Goal: Task Accomplishment & Management: Manage account settings

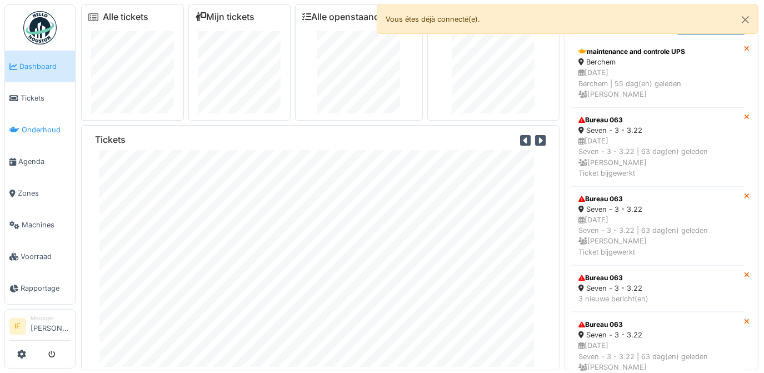
click at [41, 127] on span "Onderhoud" at bounding box center [46, 129] width 49 height 11
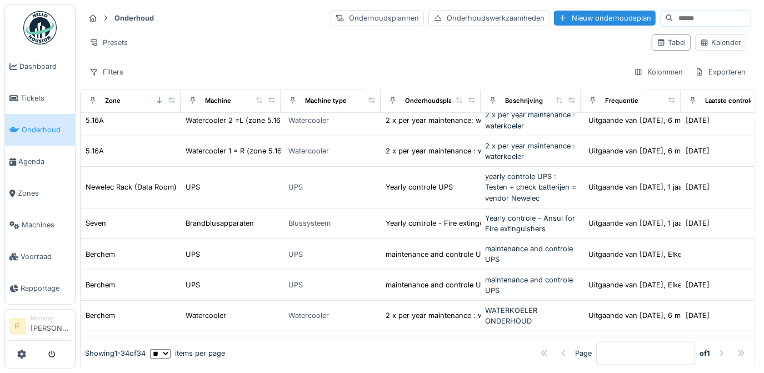
scroll to position [656, 0]
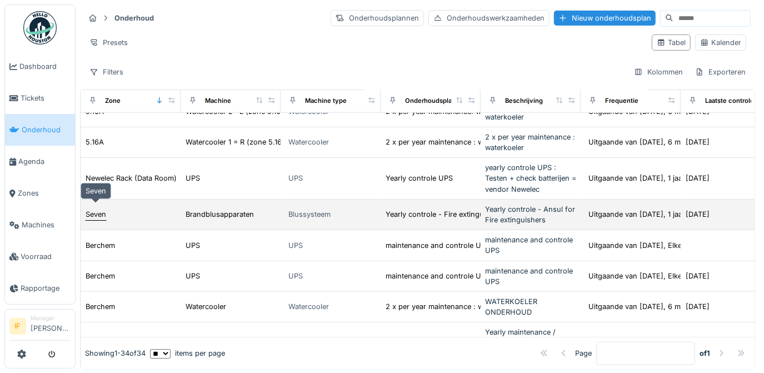
click at [97, 209] on div "Seven" at bounding box center [96, 214] width 21 height 11
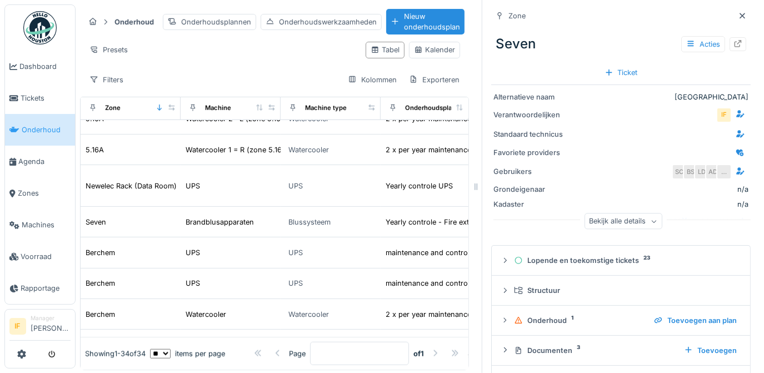
scroll to position [31, 0]
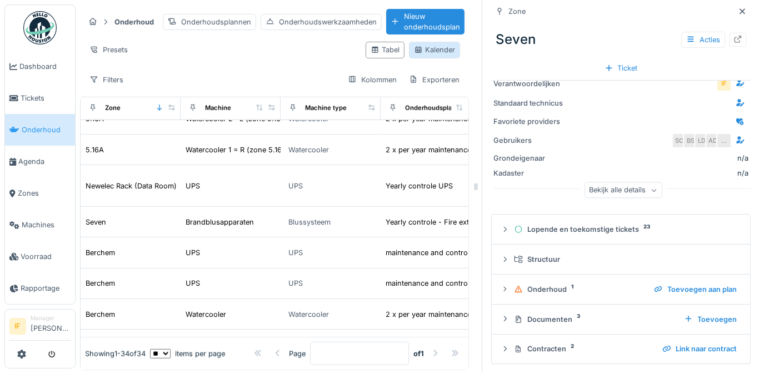
click at [422, 51] on div "Kalender" at bounding box center [434, 49] width 41 height 11
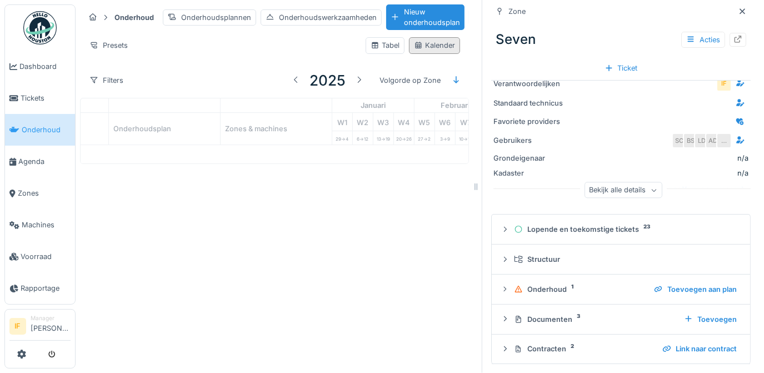
click at [432, 47] on div "Kalender" at bounding box center [434, 45] width 41 height 11
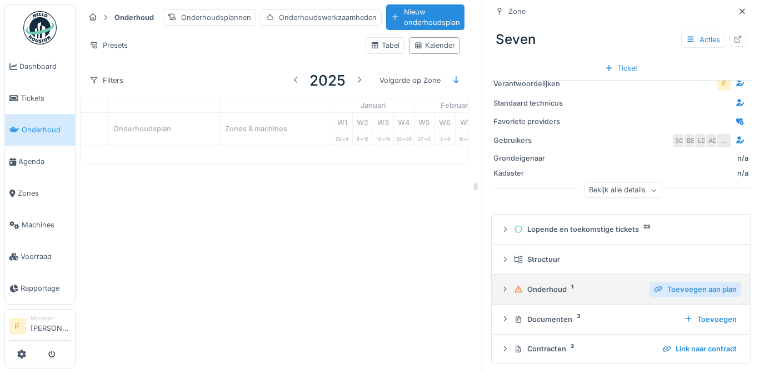
click at [684, 282] on div "Toevoegen aan plan" at bounding box center [696, 289] width 92 height 15
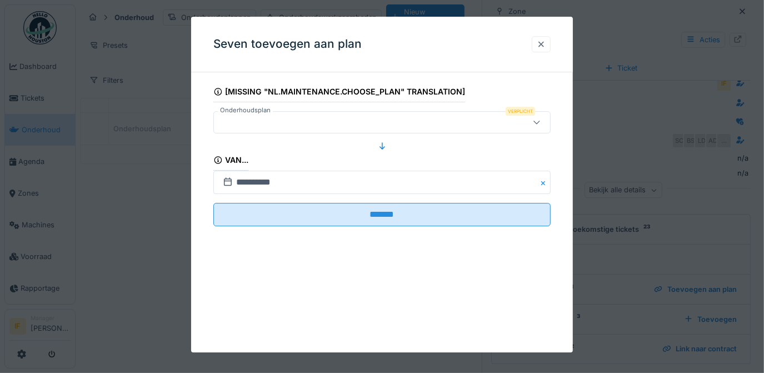
click at [545, 42] on div at bounding box center [541, 44] width 9 height 11
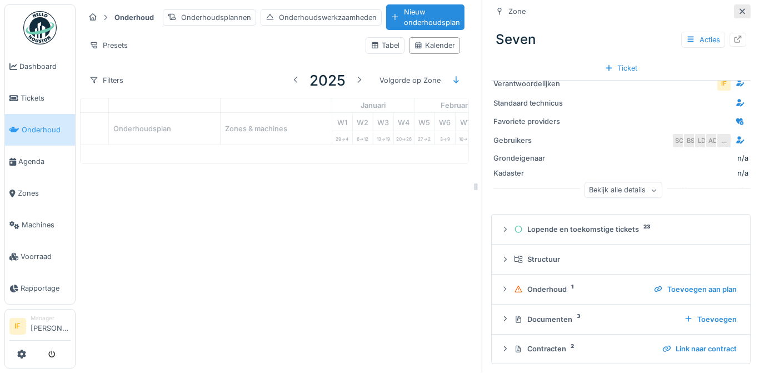
click at [738, 8] on icon at bounding box center [742, 11] width 9 height 7
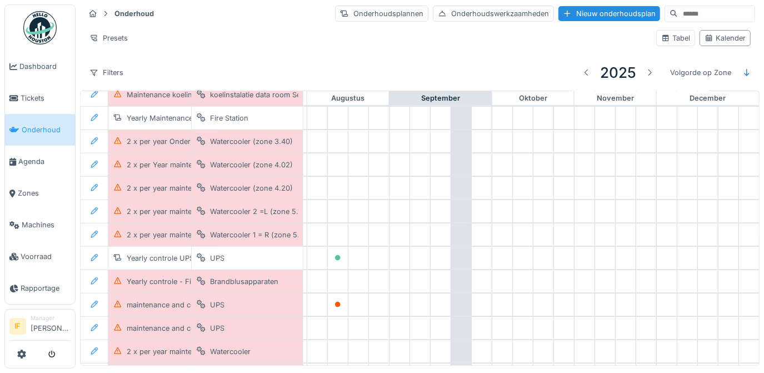
scroll to position [470, 664]
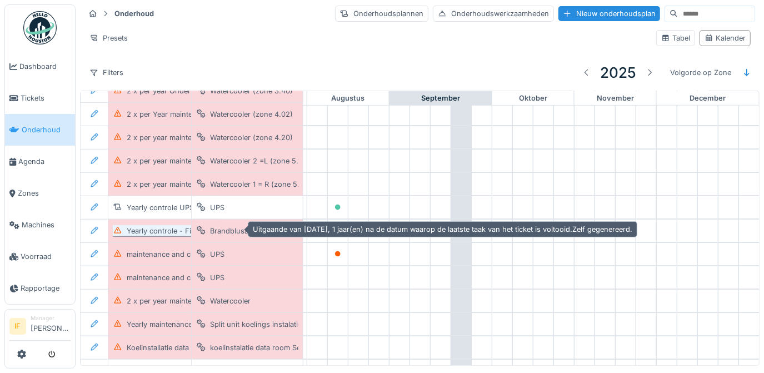
click at [160, 230] on div "Yearly controle - Fire extinguishers" at bounding box center [186, 231] width 119 height 11
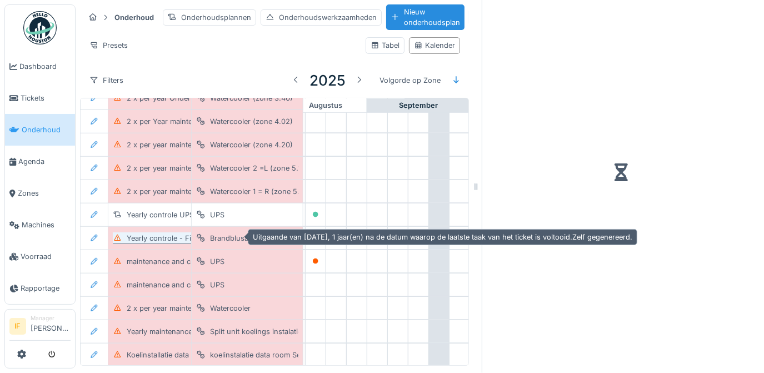
click at [165, 236] on div "Yearly controle - Fire extinguishers" at bounding box center [186, 238] width 119 height 11
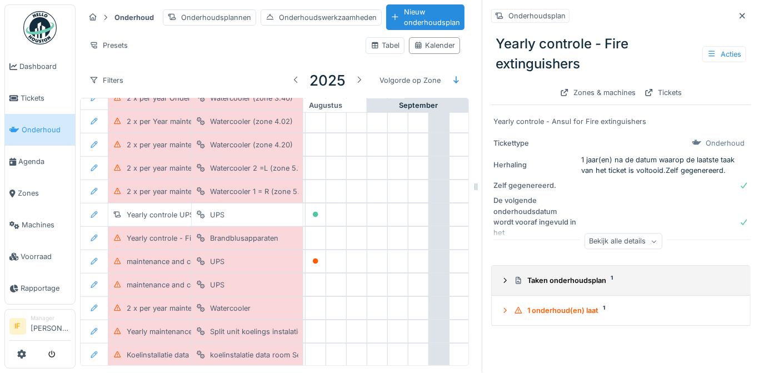
scroll to position [7, 0]
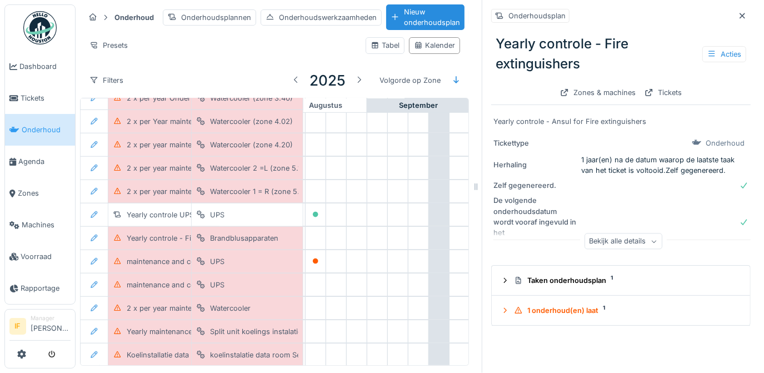
click at [622, 237] on div "Bekijk alle details" at bounding box center [624, 241] width 78 height 16
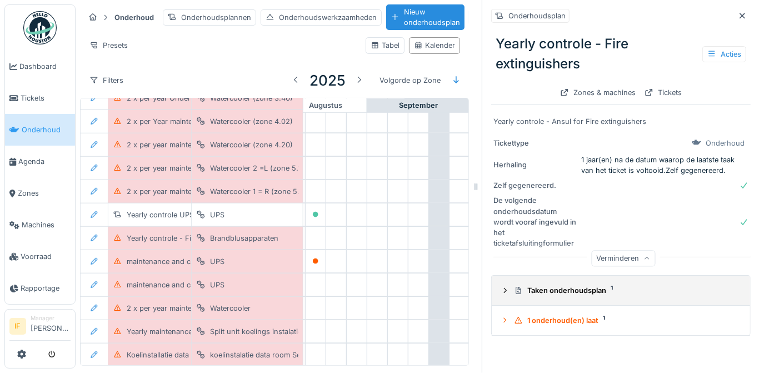
click at [580, 285] on div "Taken onderhoudsplan 1" at bounding box center [625, 290] width 223 height 11
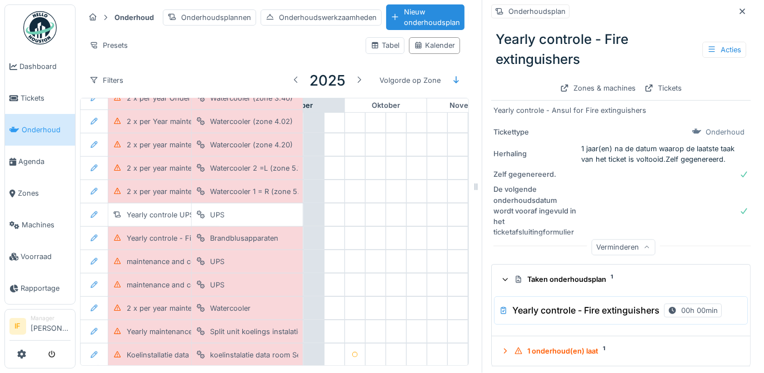
scroll to position [470, 793]
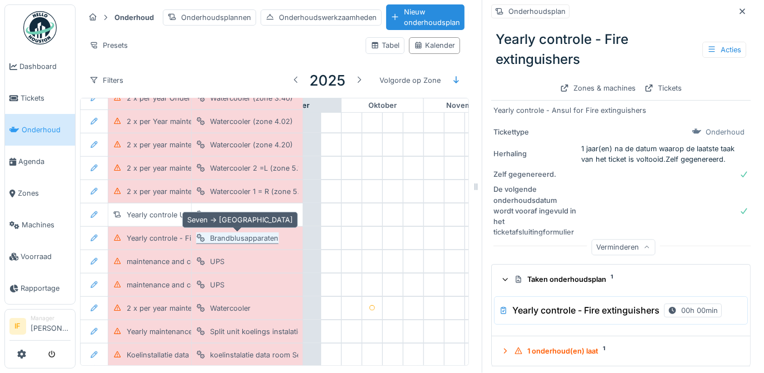
click at [236, 233] on div "Brandblusapparaten" at bounding box center [244, 238] width 68 height 11
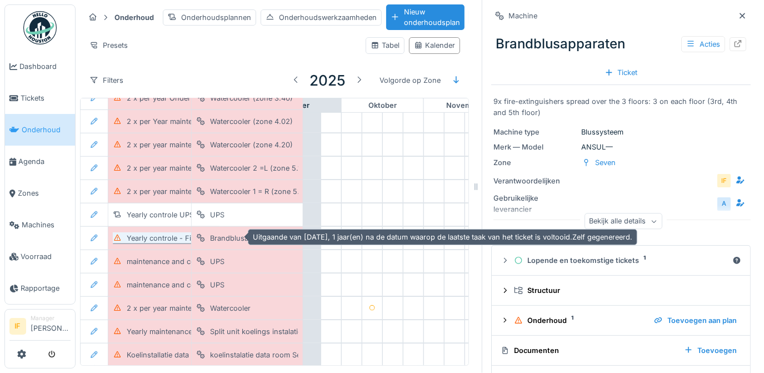
click at [143, 233] on div "Yearly controle - Fire extinguishers" at bounding box center [186, 238] width 119 height 11
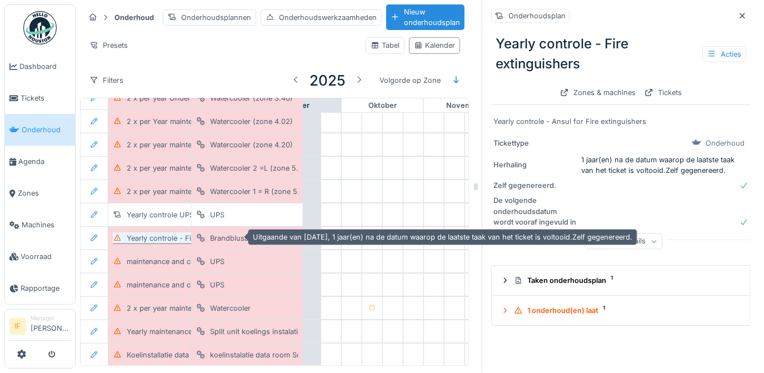
click at [143, 233] on div "Yearly controle - Fire extinguishers" at bounding box center [186, 238] width 119 height 11
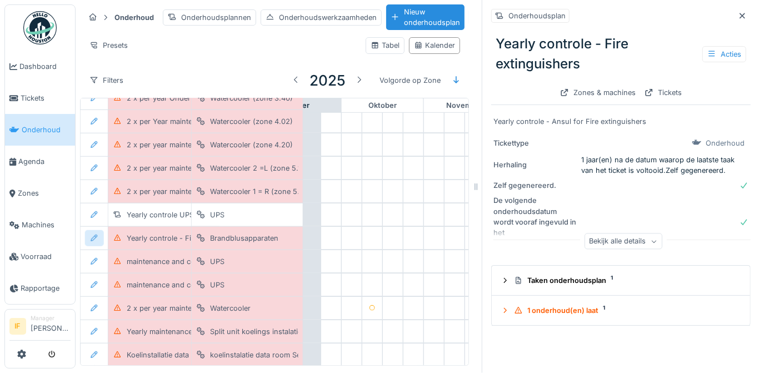
click at [94, 235] on icon at bounding box center [94, 238] width 9 height 7
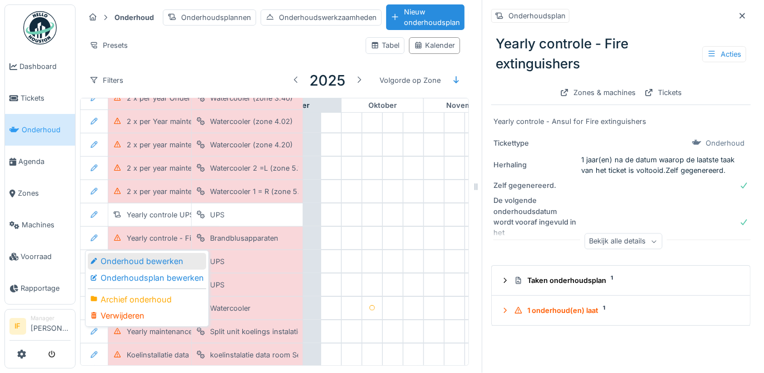
click at [136, 253] on div "Onderhoud bewerken" at bounding box center [147, 261] width 118 height 17
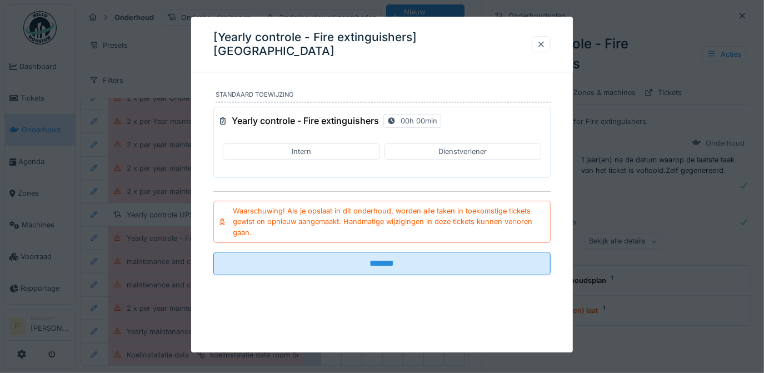
click at [546, 46] on div at bounding box center [541, 44] width 9 height 11
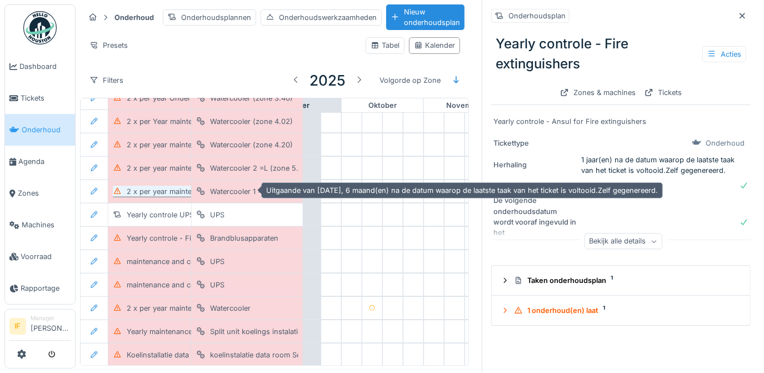
click at [147, 186] on div "2 x per year maintenance : waterkoeler" at bounding box center [192, 191] width 131 height 11
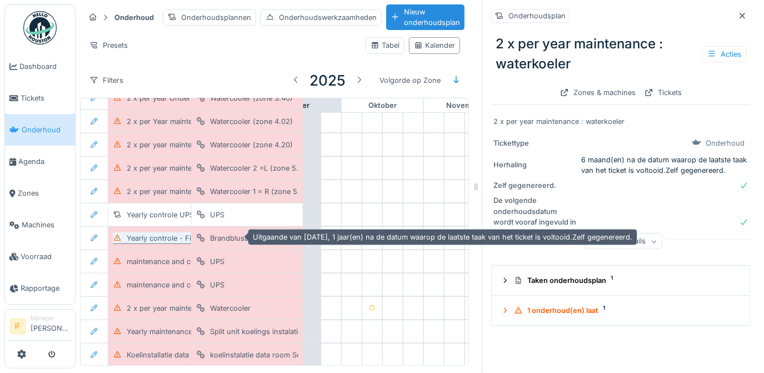
click at [151, 233] on div "Yearly controle - Fire extinguishers" at bounding box center [186, 238] width 119 height 11
click at [148, 233] on div "Yearly controle - Fire extinguishers" at bounding box center [186, 238] width 119 height 11
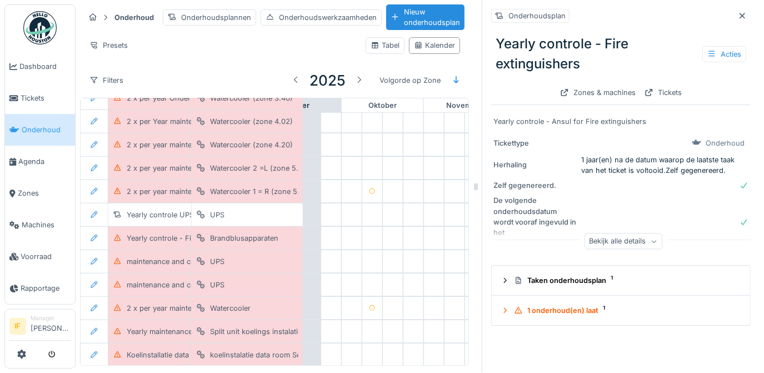
click at [643, 237] on div "Bekijk alle details" at bounding box center [624, 241] width 78 height 16
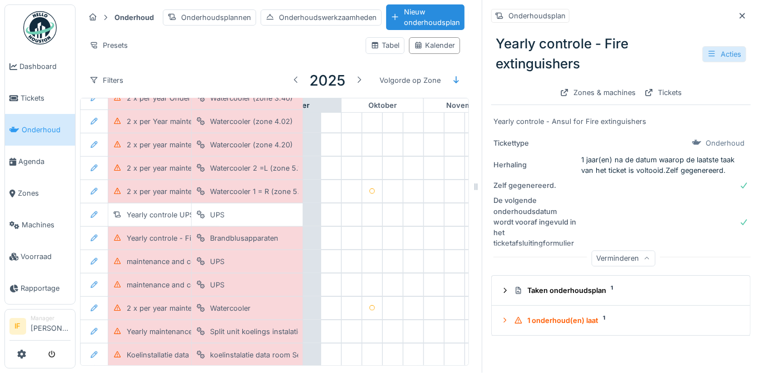
click at [708, 50] on icon at bounding box center [712, 53] width 9 height 7
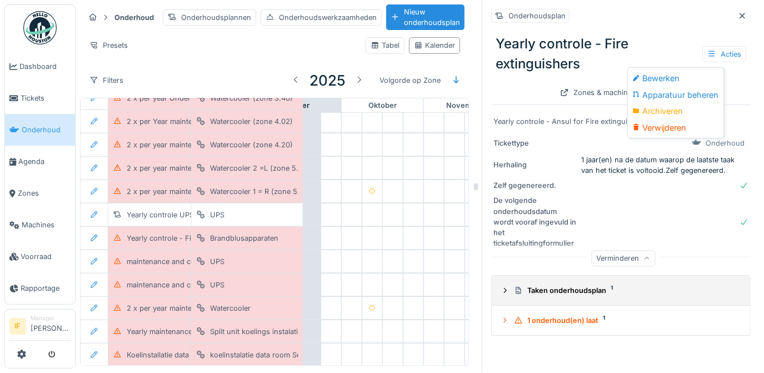
click at [563, 285] on div "Taken onderhoudsplan 1" at bounding box center [625, 290] width 223 height 11
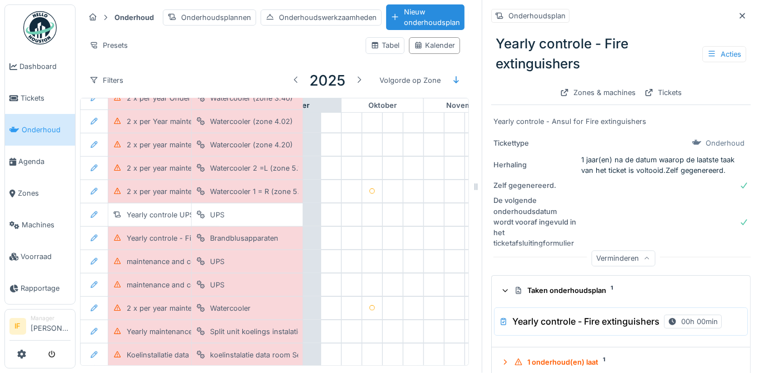
scroll to position [11, 0]
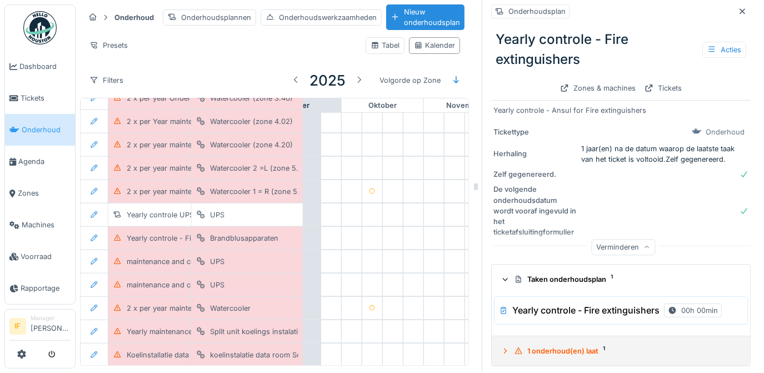
click at [546, 346] on div "1 onderhoud(en) laat 1" at bounding box center [625, 351] width 223 height 11
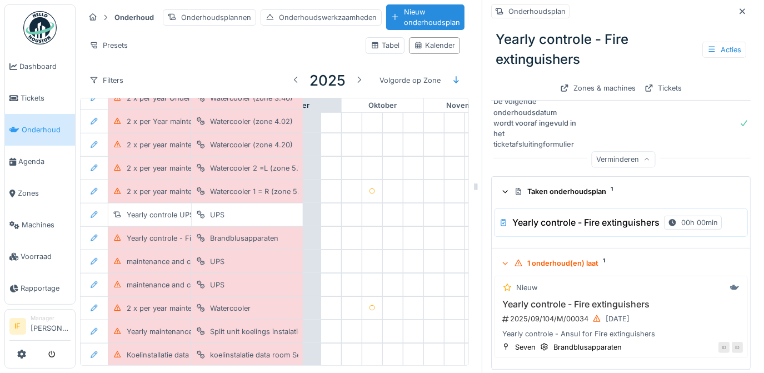
scroll to position [101, 0]
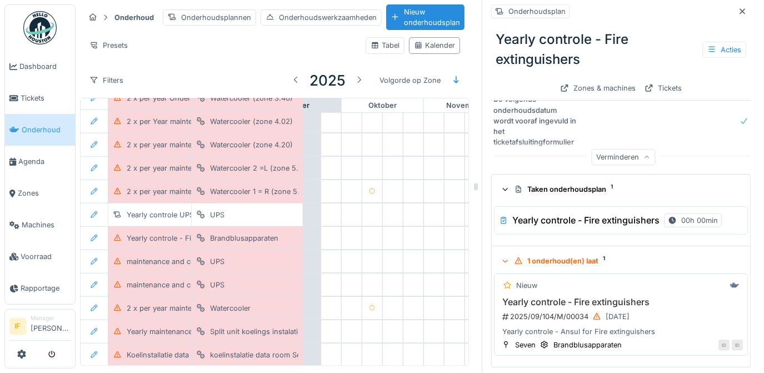
click at [572, 326] on div "Yearly controle - Ansul for Fire extinguishers" at bounding box center [621, 331] width 244 height 11
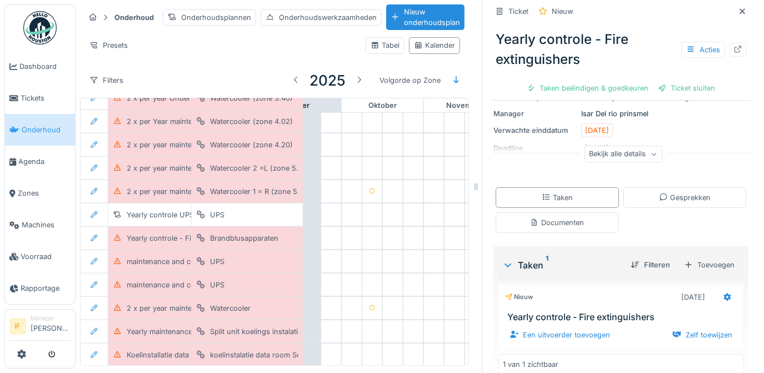
scroll to position [129, 0]
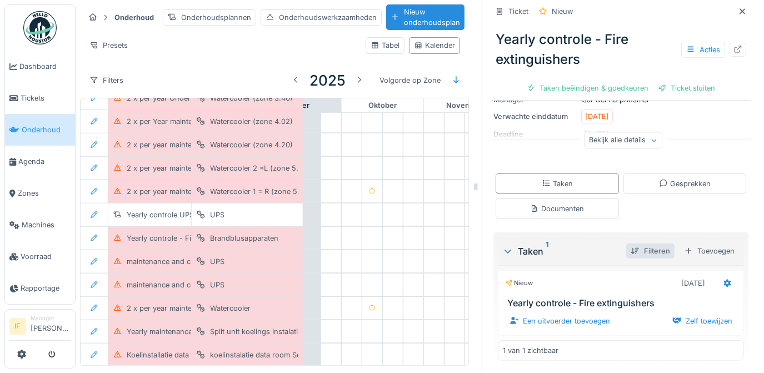
click at [641, 243] on div "Filteren" at bounding box center [650, 250] width 48 height 15
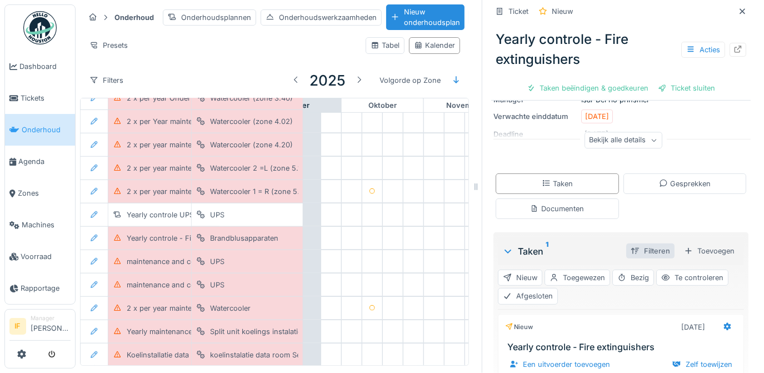
click at [648, 243] on div "Filteren" at bounding box center [650, 250] width 48 height 15
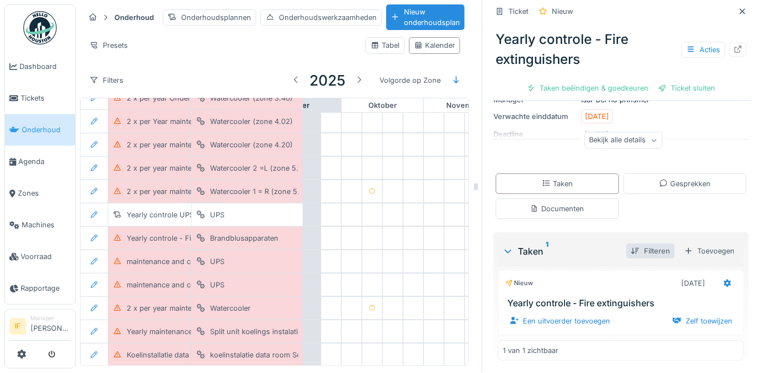
click at [648, 243] on div "Filteren" at bounding box center [650, 250] width 48 height 15
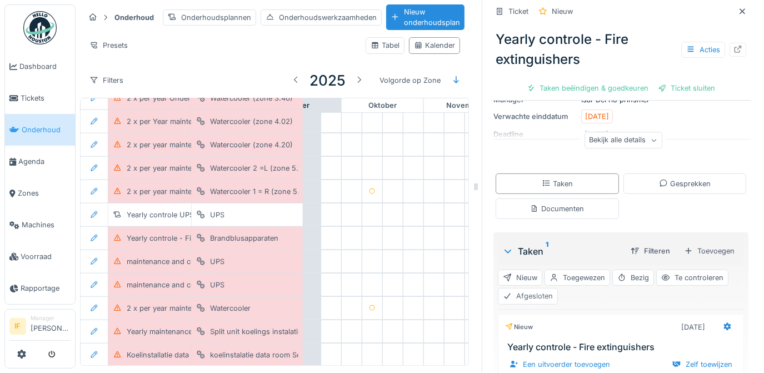
click at [532, 290] on div "Afgesloten" at bounding box center [528, 296] width 60 height 16
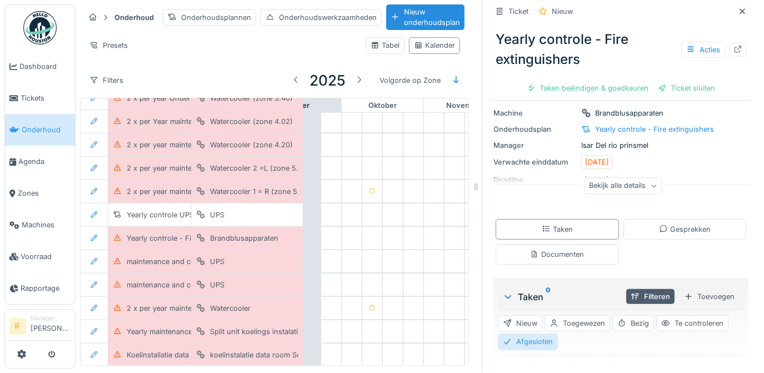
scroll to position [83, 0]
click at [510, 335] on div "Afgesloten" at bounding box center [528, 343] width 60 height 16
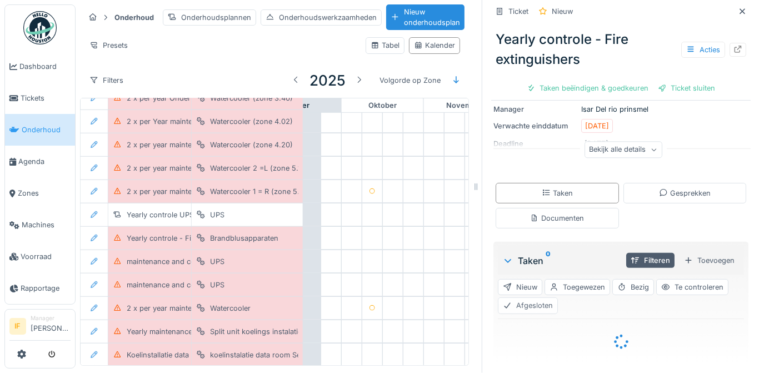
scroll to position [129, 0]
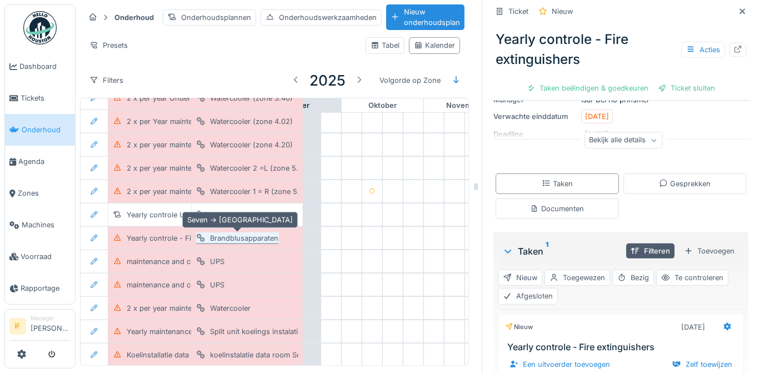
click at [223, 233] on div "Brandblusapparaten" at bounding box center [244, 238] width 68 height 11
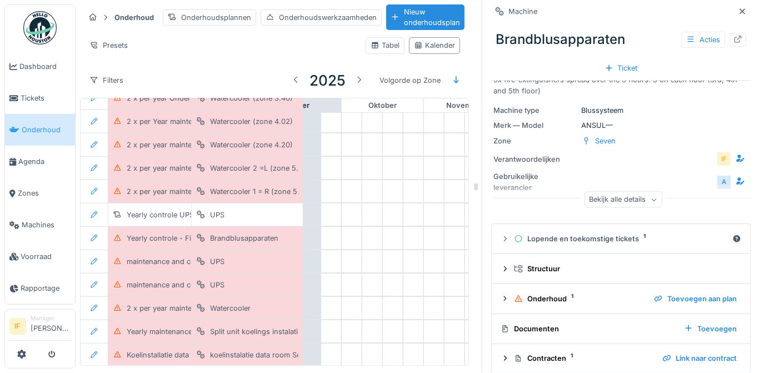
scroll to position [31, 0]
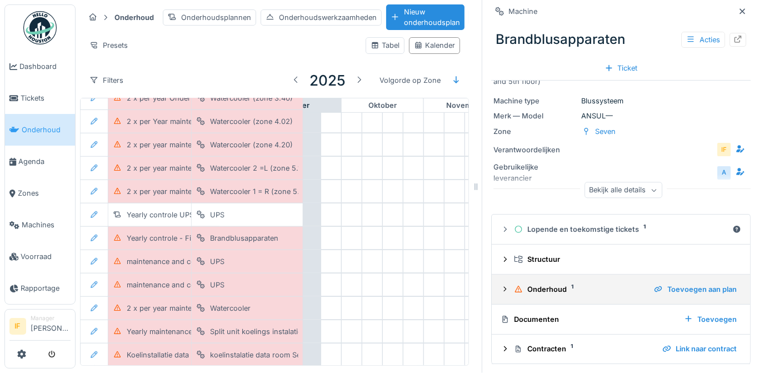
click at [548, 284] on div "Onderhoud 1" at bounding box center [579, 289] width 131 height 11
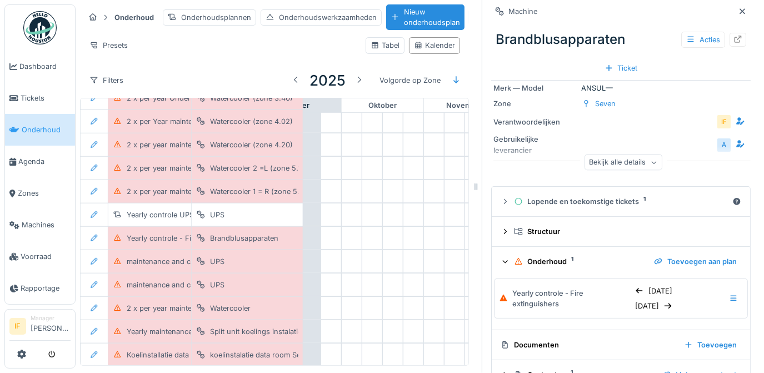
scroll to position [84, 0]
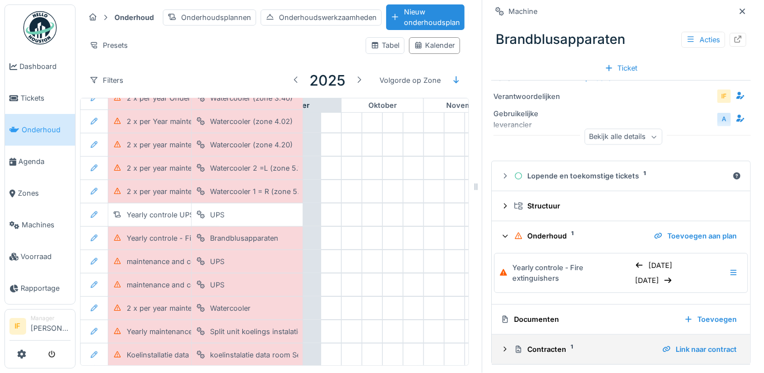
click at [545, 344] on div "Contracten 1" at bounding box center [584, 349] width 140 height 11
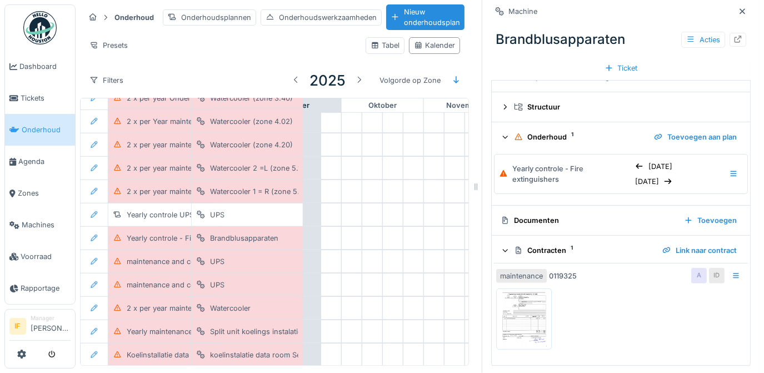
scroll to position [32, 0]
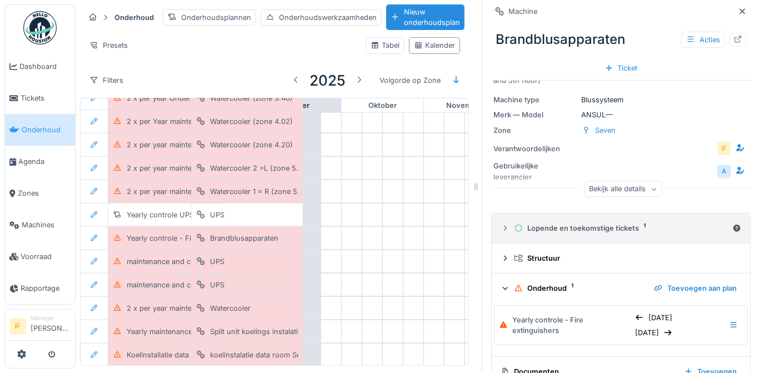
click at [590, 223] on div "Lopende en toekomstige tickets 1" at bounding box center [621, 228] width 214 height 11
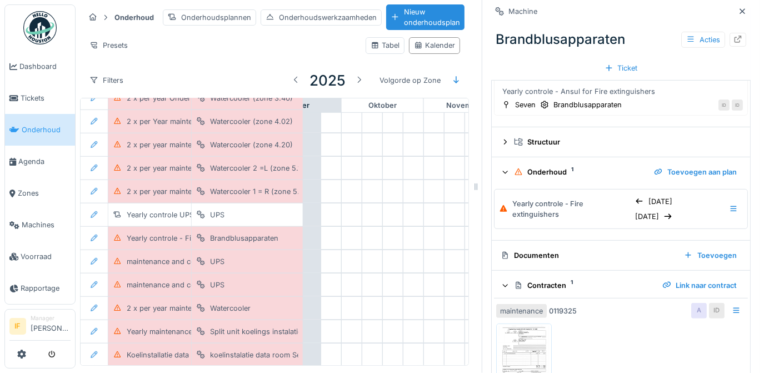
scroll to position [274, 0]
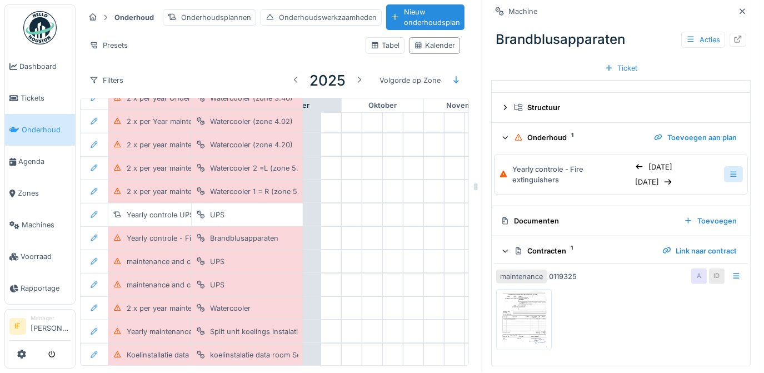
click at [729, 171] on icon at bounding box center [733, 174] width 9 height 7
click at [691, 192] on div "Onderhoud bewerken" at bounding box center [670, 198] width 98 height 17
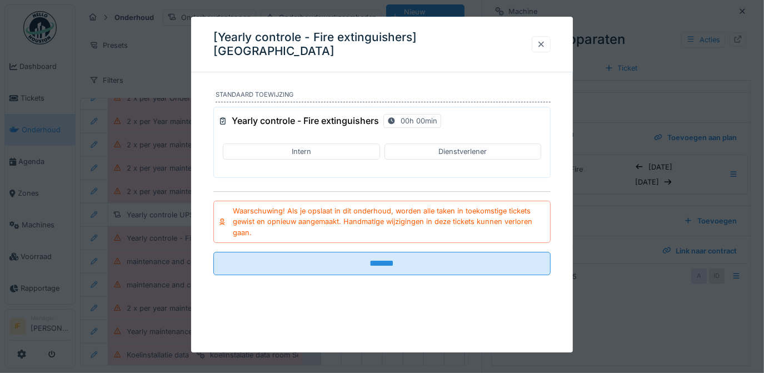
click at [546, 43] on div at bounding box center [541, 44] width 9 height 11
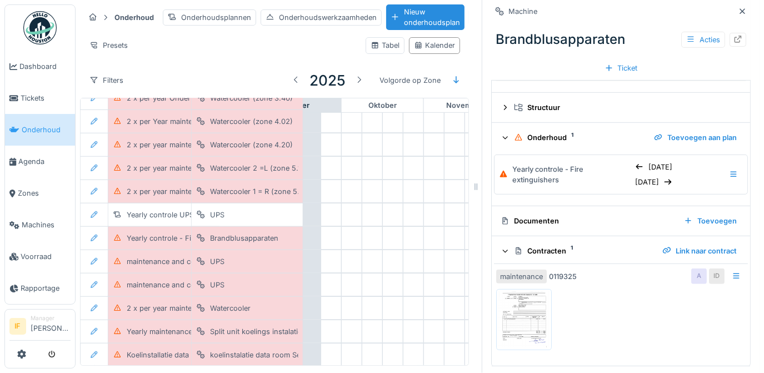
click at [535, 132] on div "Onderhoud 1" at bounding box center [579, 137] width 131 height 11
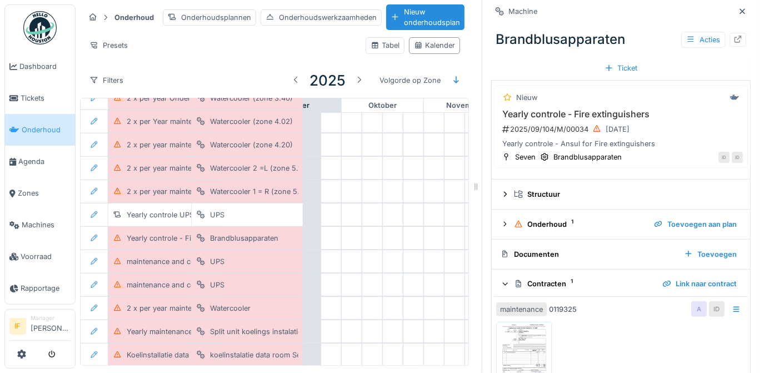
scroll to position [170, 0]
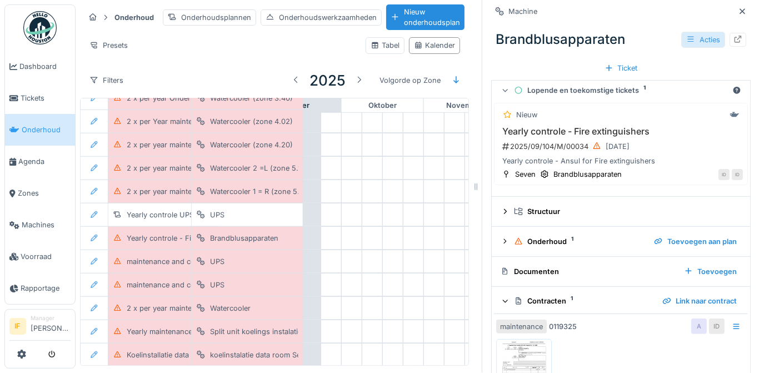
click at [681, 34] on div "Acties" at bounding box center [703, 40] width 44 height 16
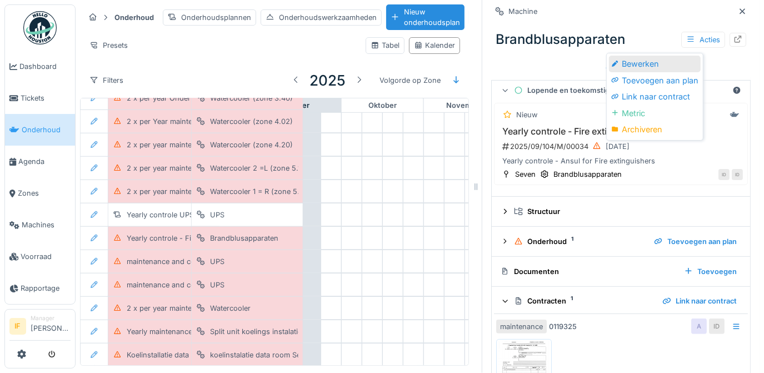
click at [656, 57] on div "Bewerken" at bounding box center [655, 64] width 92 height 17
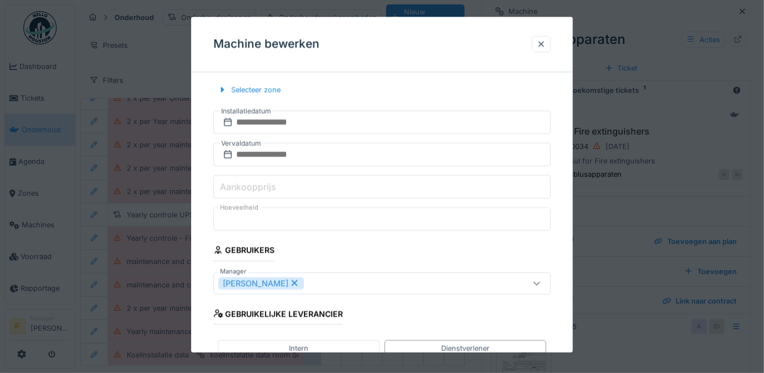
scroll to position [617, 0]
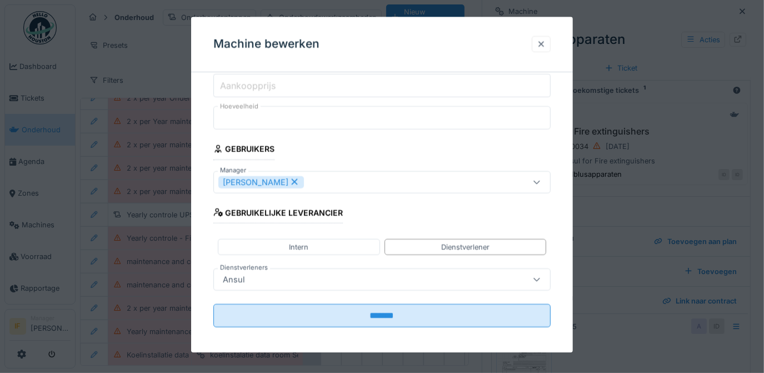
click at [542, 38] on div at bounding box center [541, 44] width 19 height 16
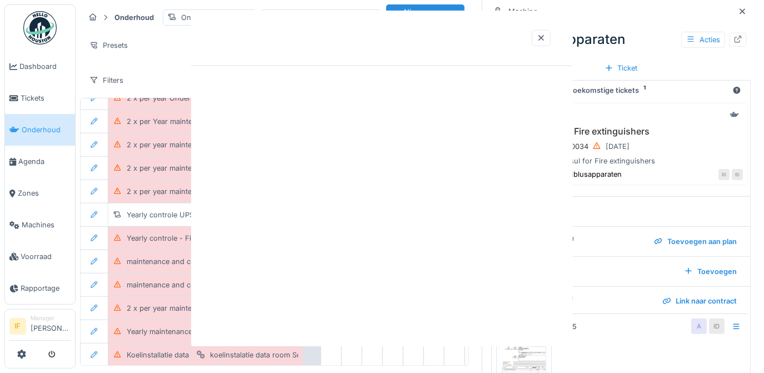
scroll to position [0, 0]
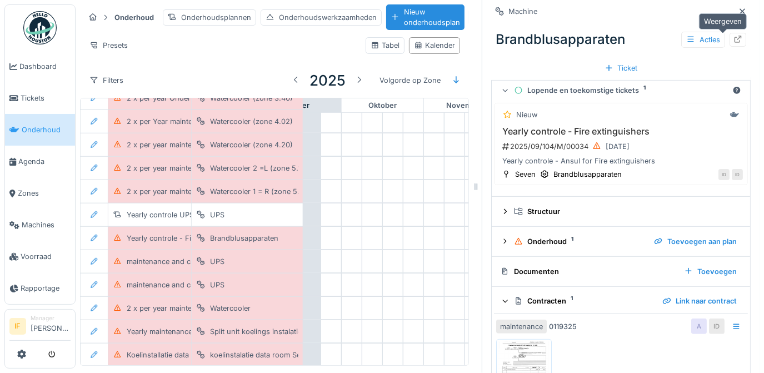
click at [735, 36] on icon at bounding box center [738, 39] width 7 height 7
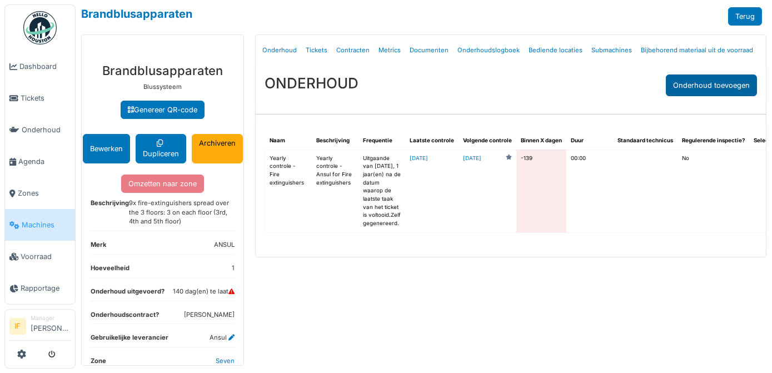
click at [729, 84] on div "Onderhoud toevoegen" at bounding box center [711, 85] width 91 height 22
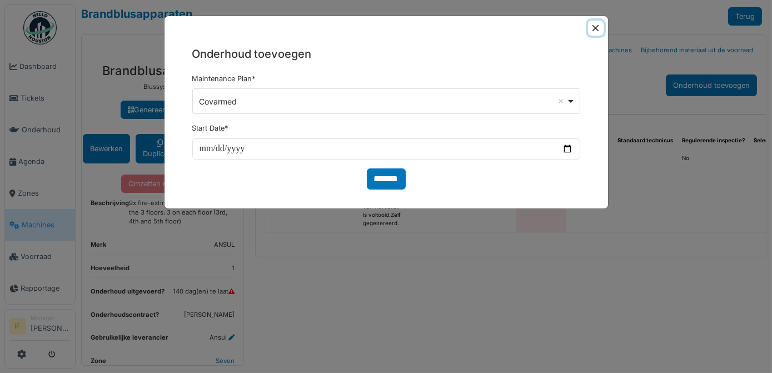
click at [596, 29] on button "Close" at bounding box center [595, 28] width 15 height 15
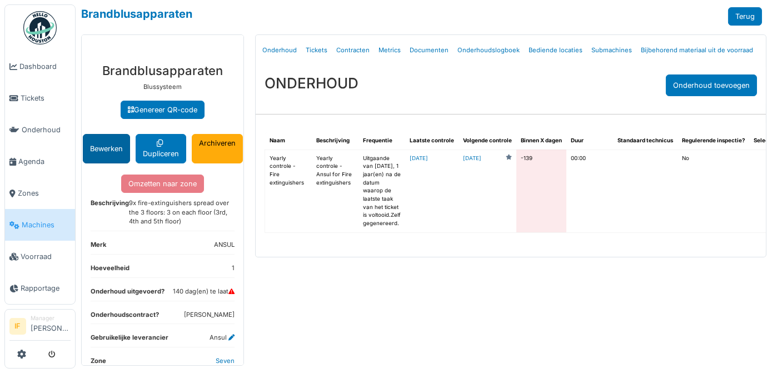
click at [105, 149] on button "Bewerken" at bounding box center [106, 148] width 47 height 29
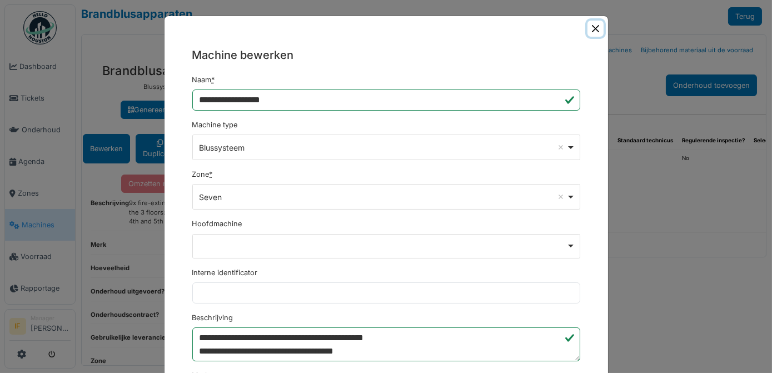
click at [589, 28] on button "Close" at bounding box center [595, 29] width 16 height 16
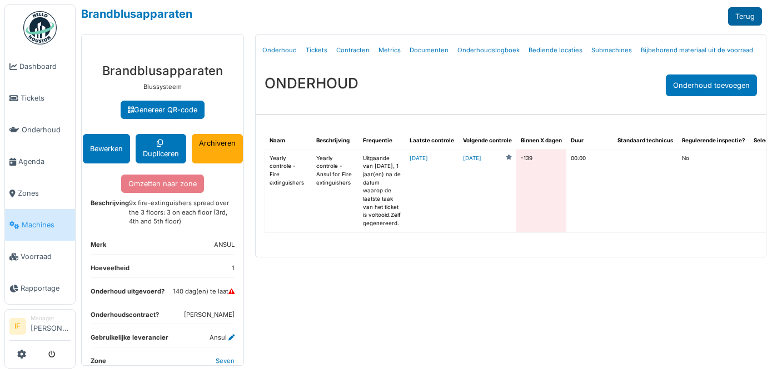
click at [751, 17] on link "Terug" at bounding box center [745, 16] width 34 height 18
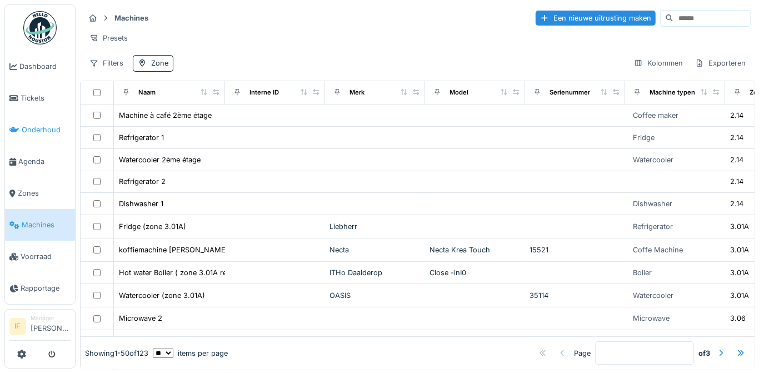
click at [40, 124] on span "Onderhoud" at bounding box center [46, 129] width 49 height 11
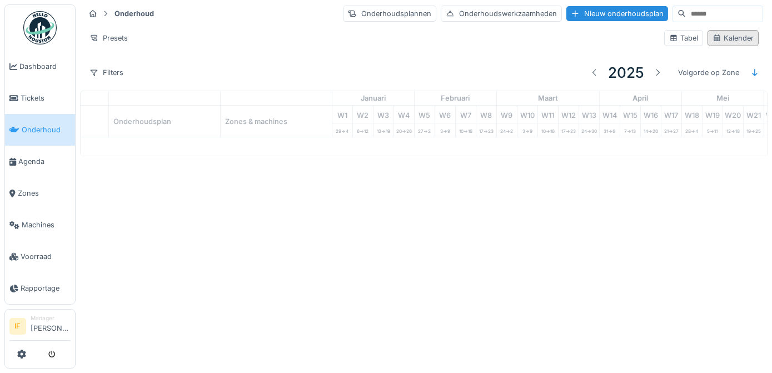
click at [725, 39] on div "Kalender" at bounding box center [733, 38] width 41 height 11
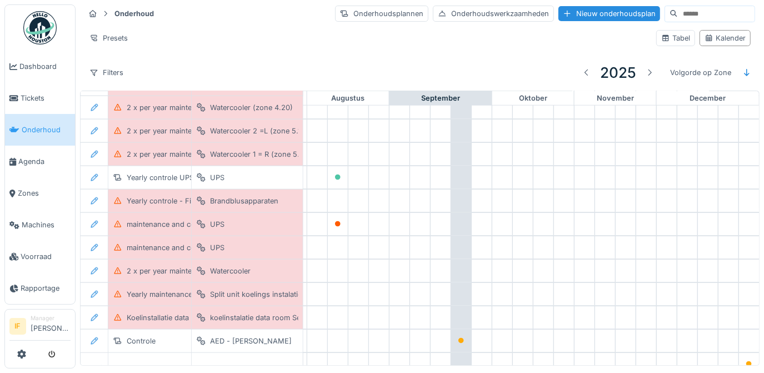
scroll to position [680, 656]
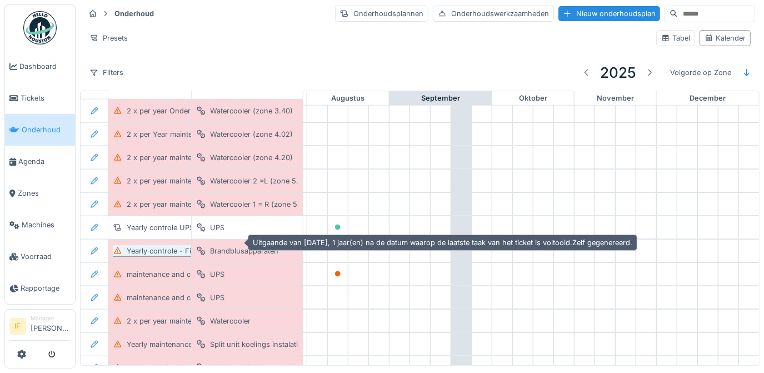
click at [168, 246] on div "Yearly controle - Fire extinguishers" at bounding box center [186, 251] width 119 height 11
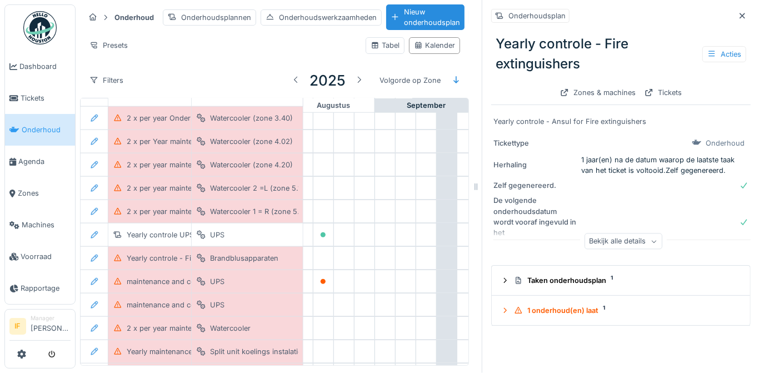
click at [651, 238] on icon at bounding box center [654, 241] width 7 height 6
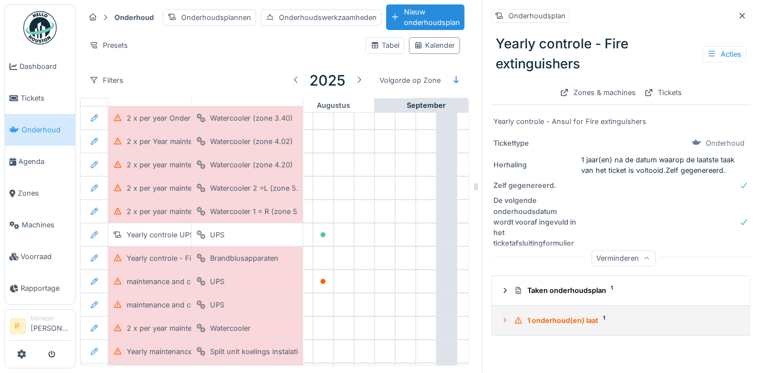
click at [556, 315] on div "1 onderhoud(en) laat 1" at bounding box center [625, 320] width 223 height 11
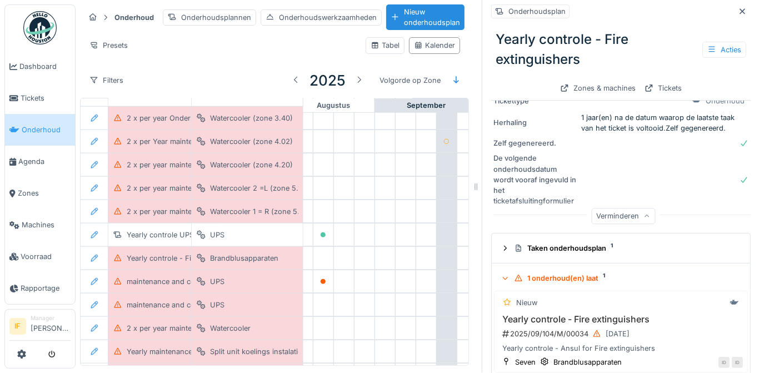
scroll to position [60, 0]
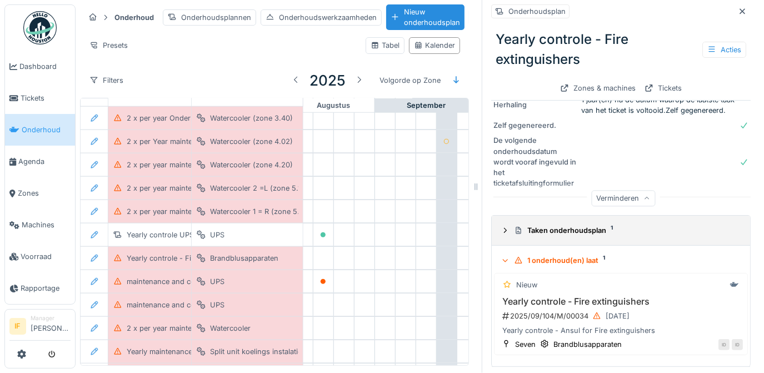
click at [572, 225] on div "Taken onderhoudsplan 1" at bounding box center [625, 230] width 223 height 11
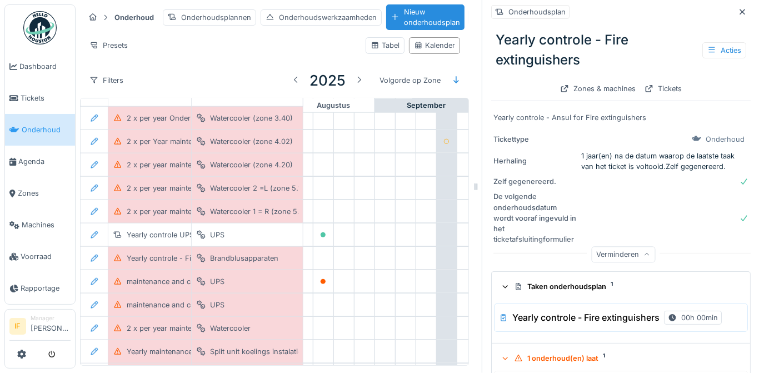
scroll to position [0, 0]
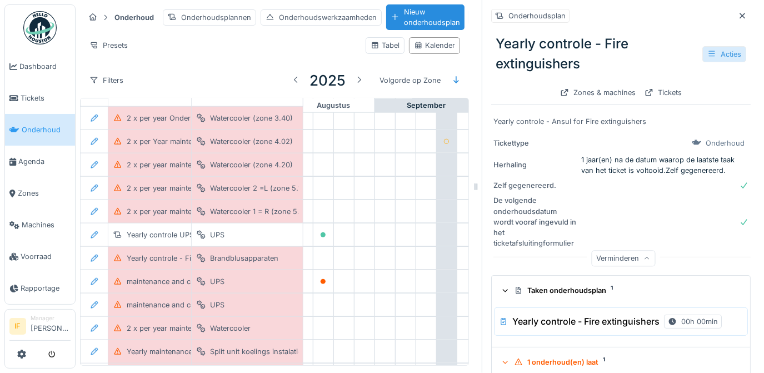
click at [718, 47] on div "Acties" at bounding box center [725, 54] width 44 height 16
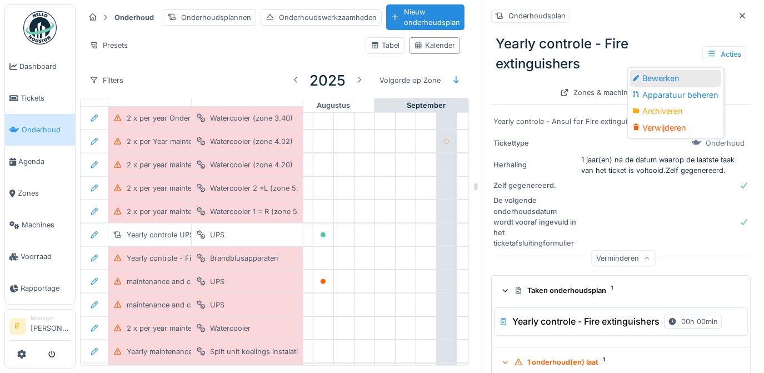
click at [656, 70] on div "Bewerken" at bounding box center [675, 78] width 91 height 17
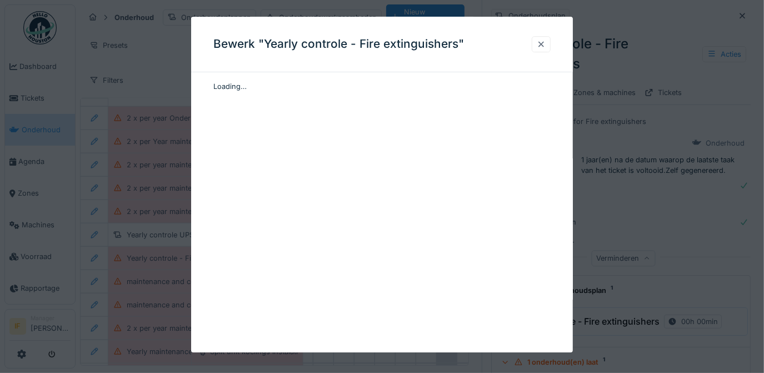
click at [544, 45] on div at bounding box center [541, 44] width 9 height 11
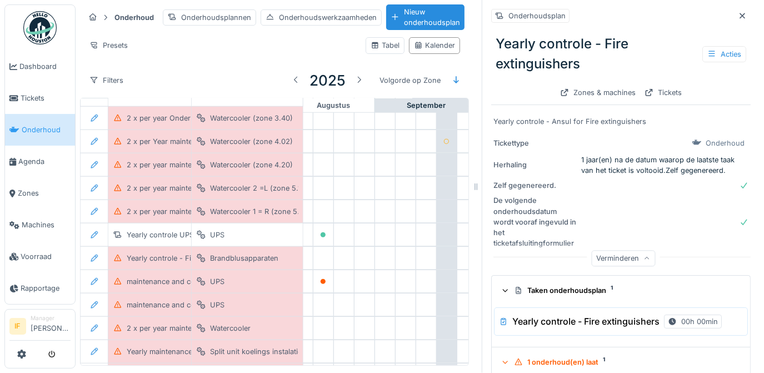
click at [707, 138] on div "Onderhoud" at bounding box center [725, 143] width 39 height 11
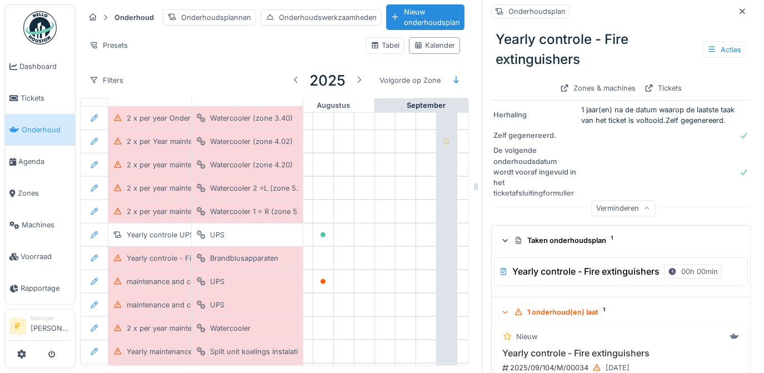
scroll to position [101, 0]
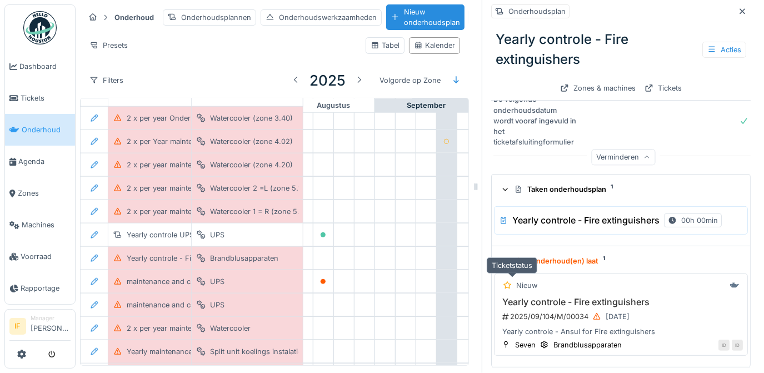
click at [520, 280] on div "Nieuw" at bounding box center [526, 285] width 21 height 11
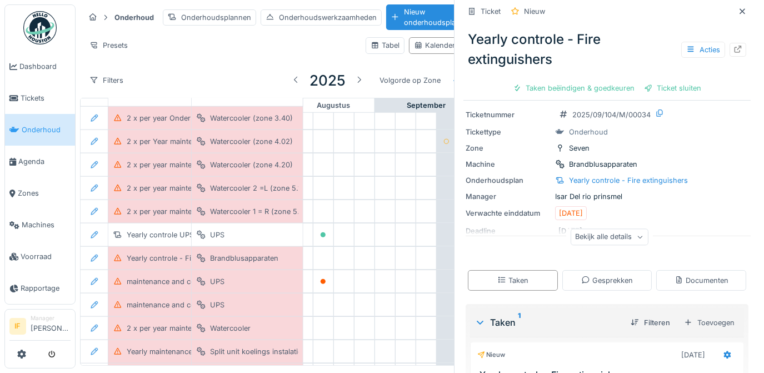
scroll to position [50, 0]
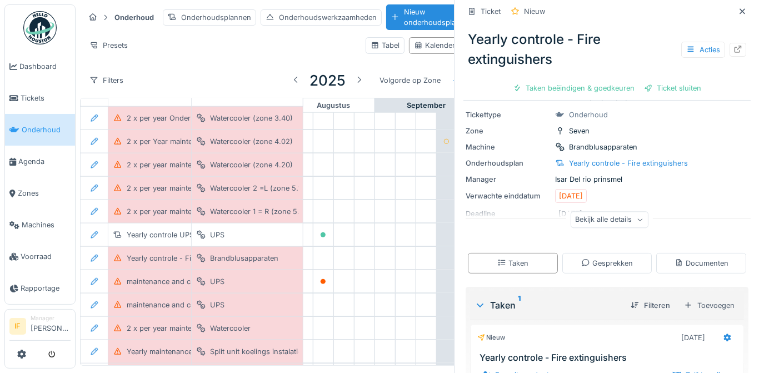
click at [564, 211] on div "Bekijk alle details" at bounding box center [609, 222] width 287 height 36
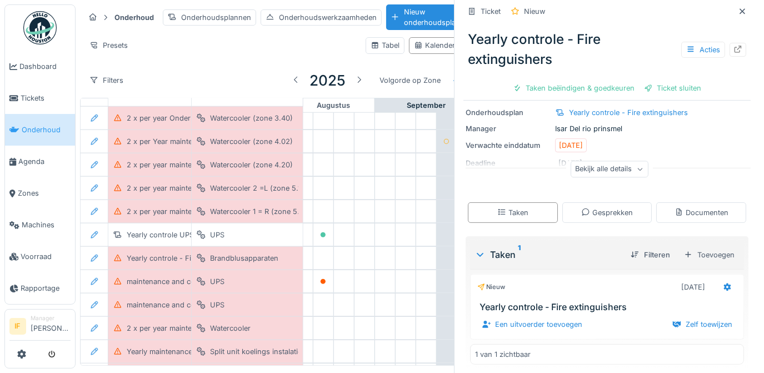
scroll to position [105, 0]
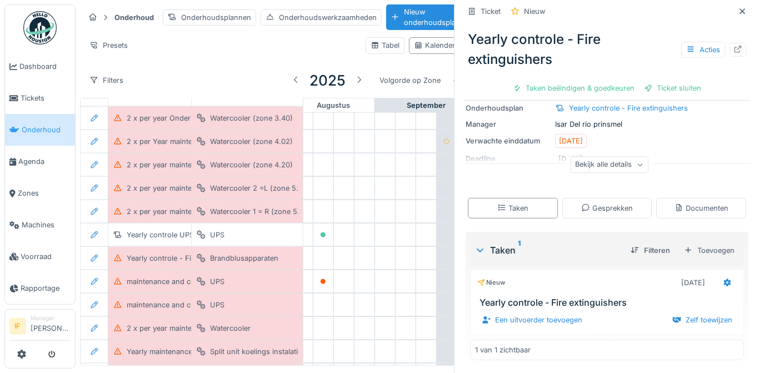
click at [637, 166] on icon at bounding box center [640, 165] width 7 height 6
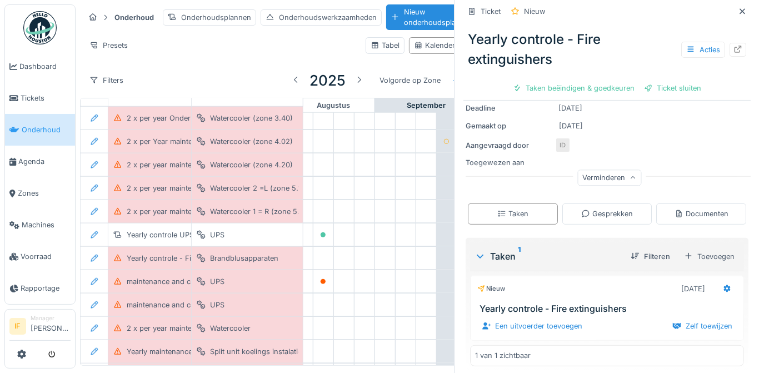
scroll to position [158, 0]
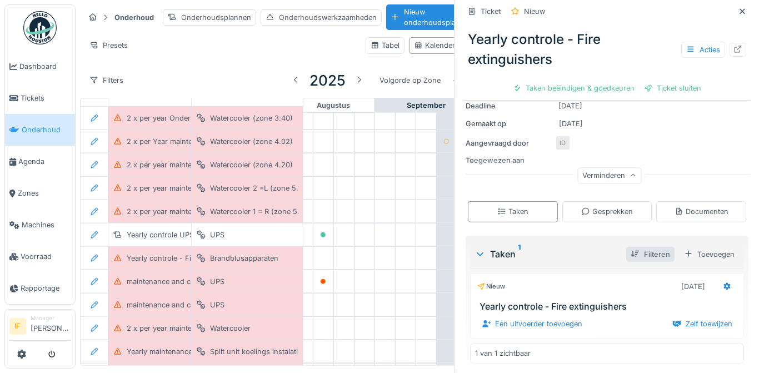
click at [641, 251] on div "Filteren" at bounding box center [650, 254] width 48 height 15
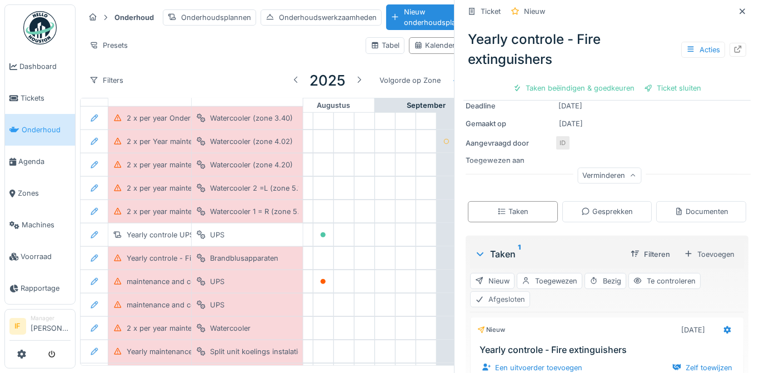
click at [513, 297] on div "Afgesloten" at bounding box center [500, 299] width 60 height 16
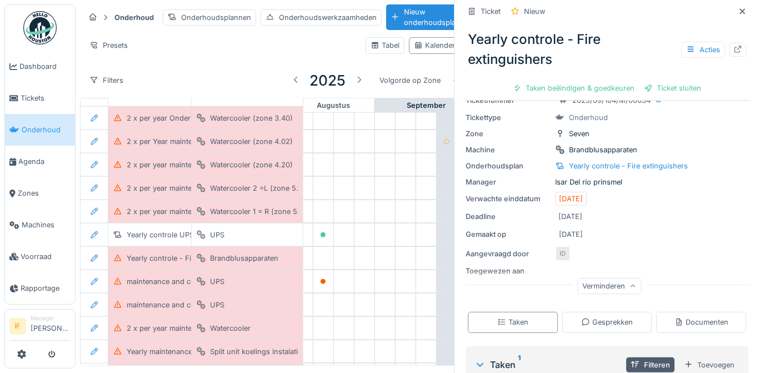
scroll to position [16, 0]
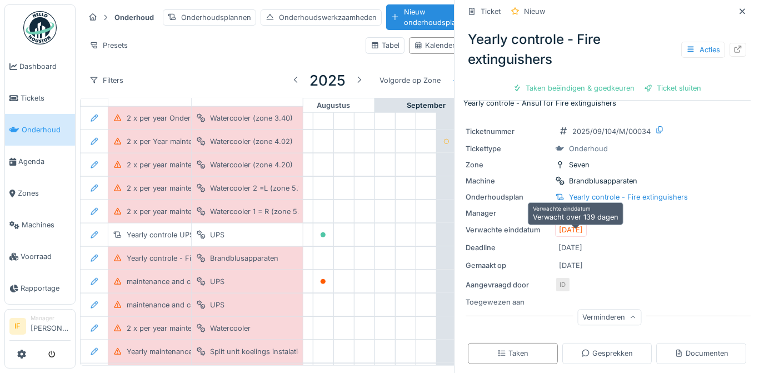
click at [583, 228] on div "29-4-2025" at bounding box center [571, 230] width 24 height 11
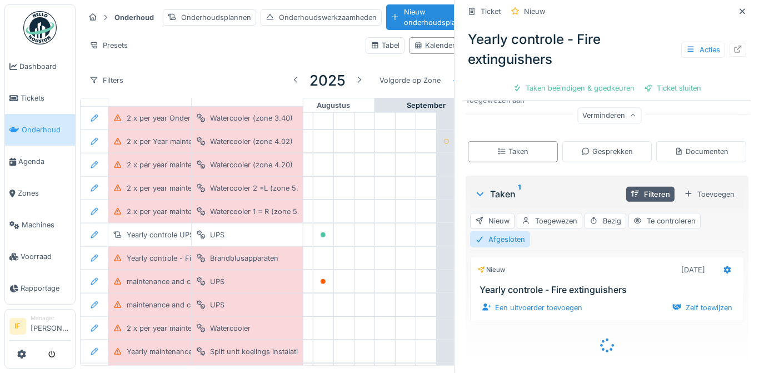
scroll to position [111, 0]
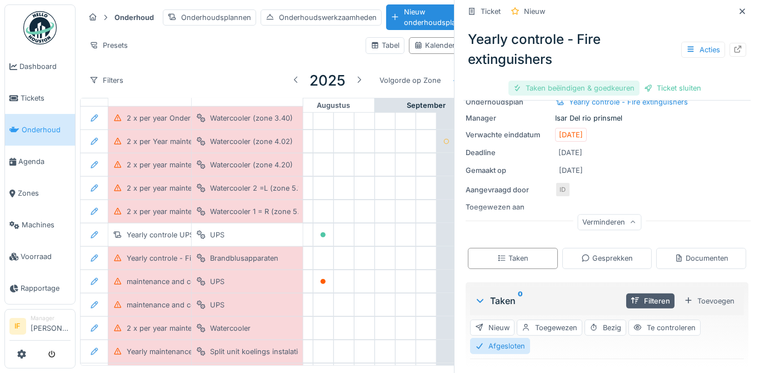
click at [594, 91] on div "Taken beëindigen & goedkeuren" at bounding box center [574, 88] width 131 height 15
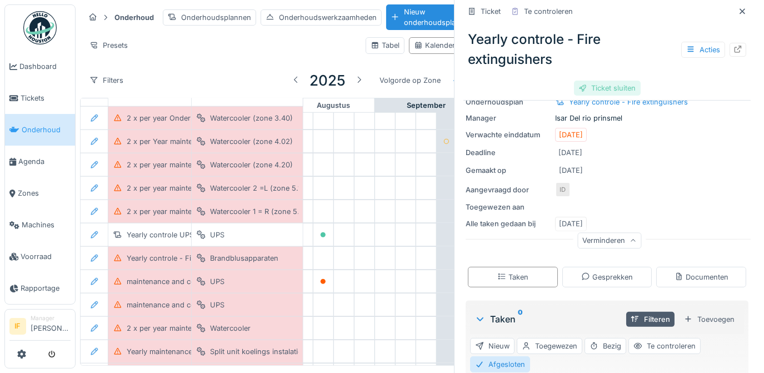
click at [615, 87] on div "Ticket sluiten" at bounding box center [607, 88] width 67 height 15
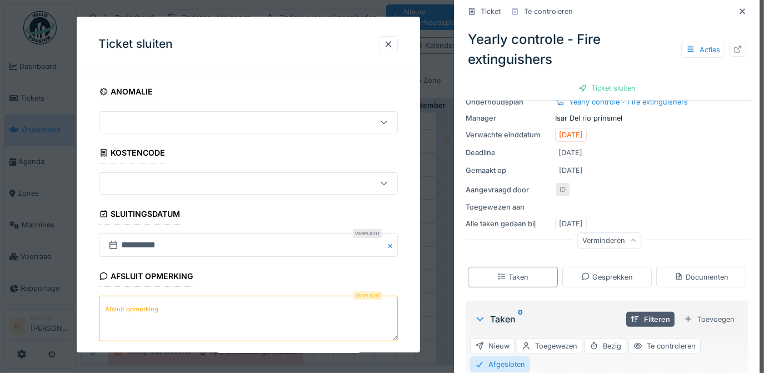
click at [136, 303] on label "Afsluit opmerking" at bounding box center [132, 309] width 58 height 14
click at [136, 303] on textarea "Afsluit opmerking" at bounding box center [249, 319] width 300 height 46
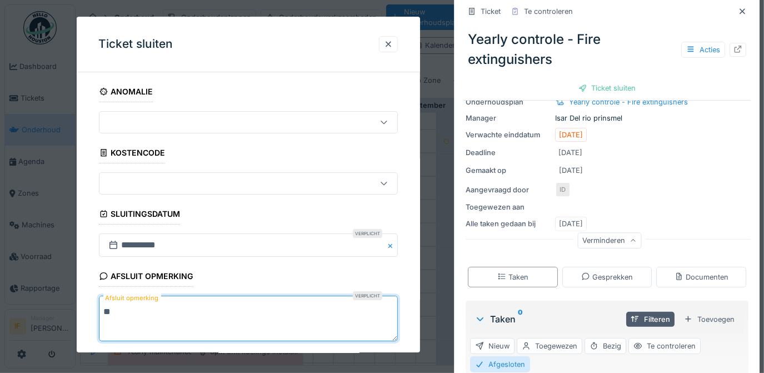
type textarea "*"
type textarea "**********"
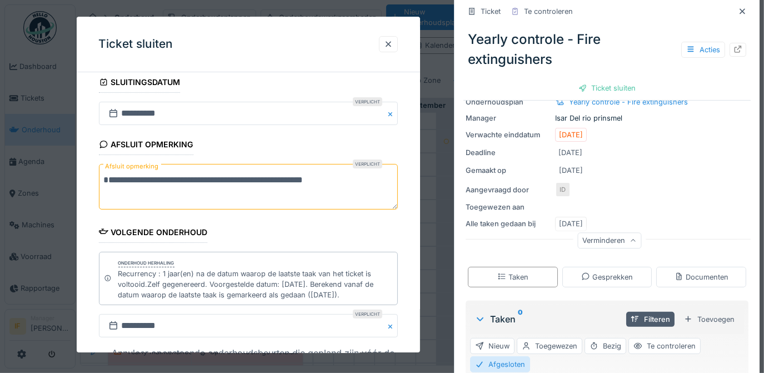
scroll to position [202, 0]
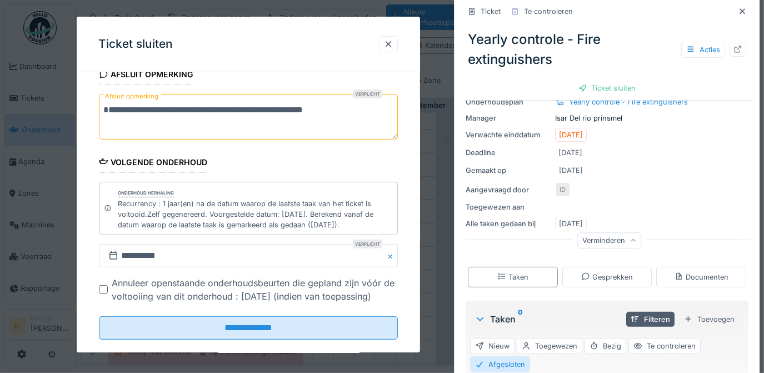
click at [101, 288] on div at bounding box center [103, 290] width 9 height 9
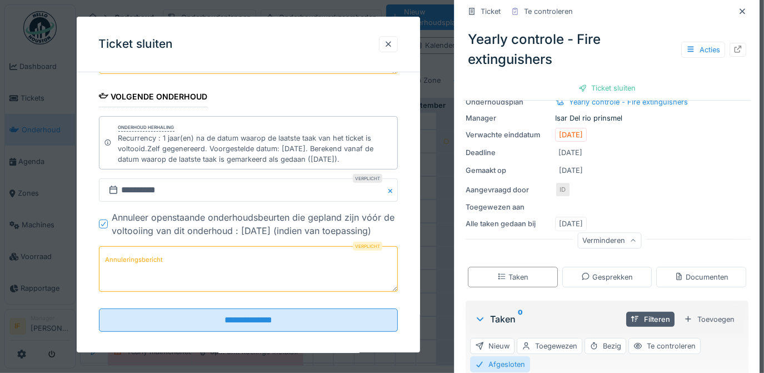
scroll to position [275, 0]
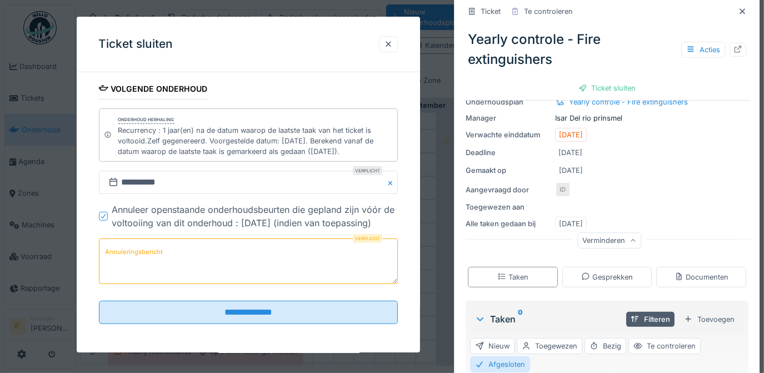
click at [102, 214] on icon at bounding box center [103, 216] width 7 height 6
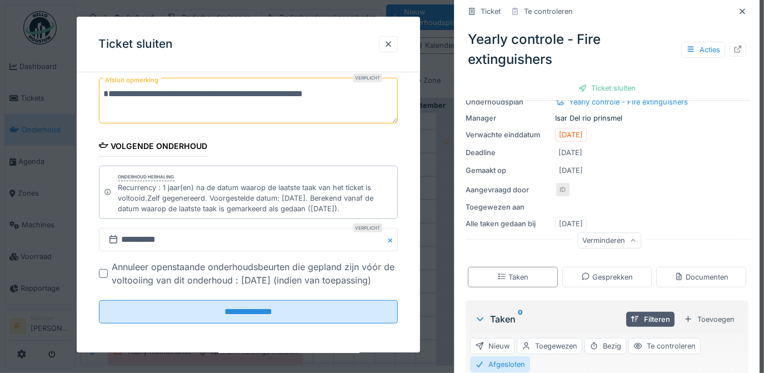
click at [102, 273] on div at bounding box center [103, 274] width 9 height 9
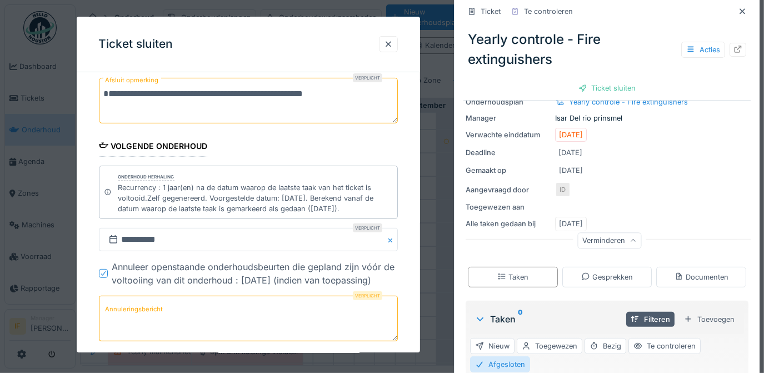
click at [190, 304] on textarea "Annuleringsbericht" at bounding box center [249, 319] width 300 height 46
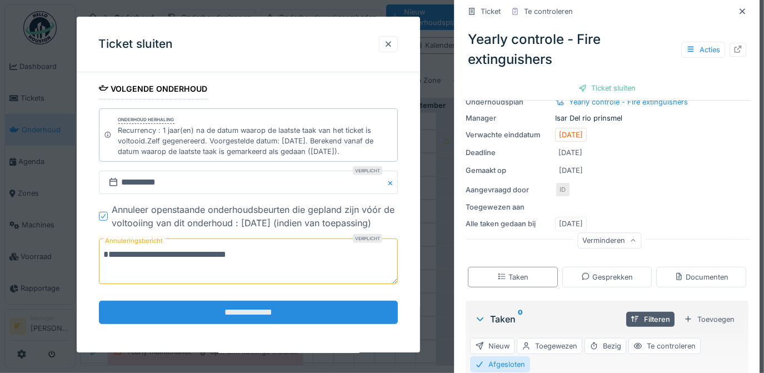
type textarea "**********"
click at [256, 313] on input "**********" at bounding box center [249, 312] width 300 height 23
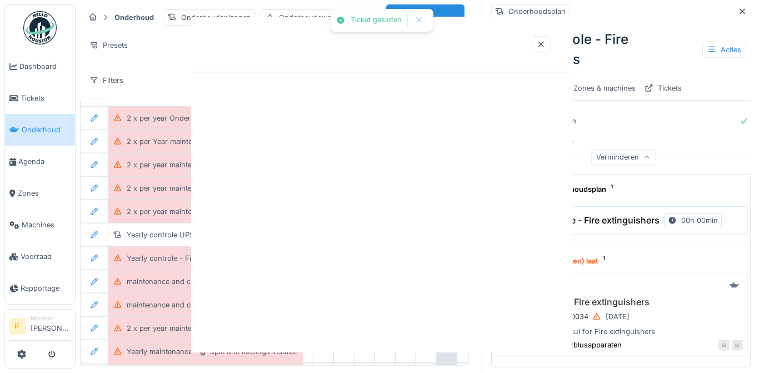
scroll to position [98, 0]
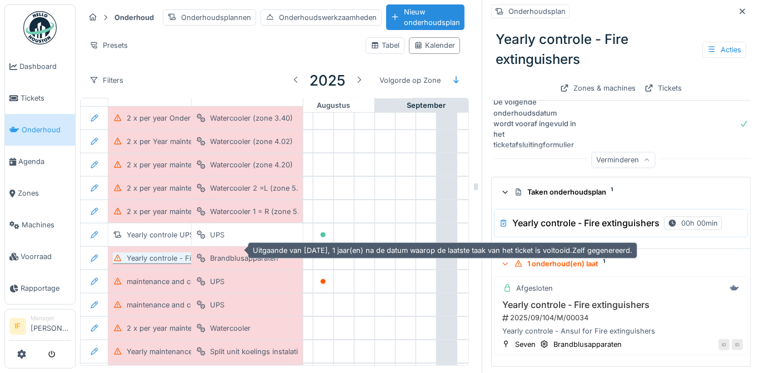
click at [141, 253] on div "Yearly controle - Fire extinguishers" at bounding box center [186, 258] width 119 height 11
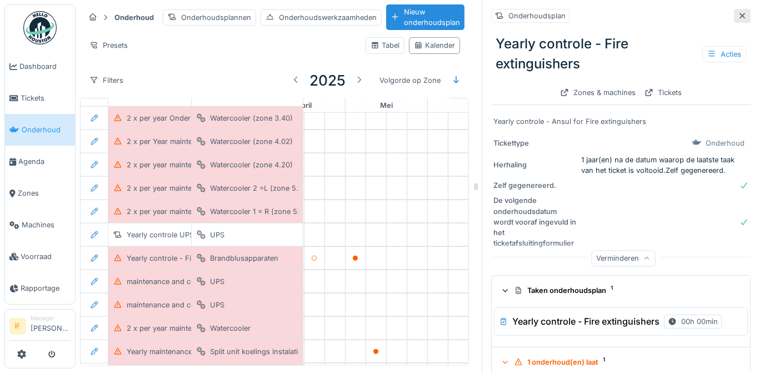
click at [734, 9] on div at bounding box center [742, 16] width 17 height 14
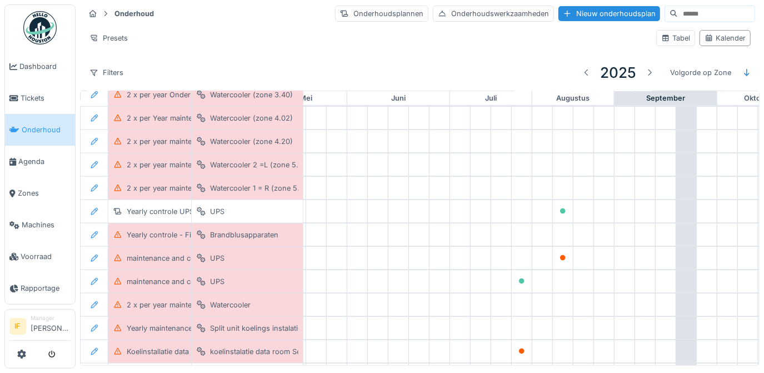
scroll to position [680, 417]
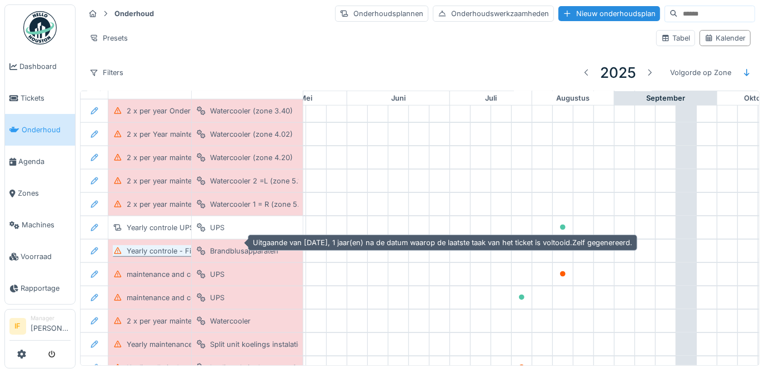
click at [157, 246] on div "Yearly controle - Fire extinguishers" at bounding box center [186, 251] width 119 height 11
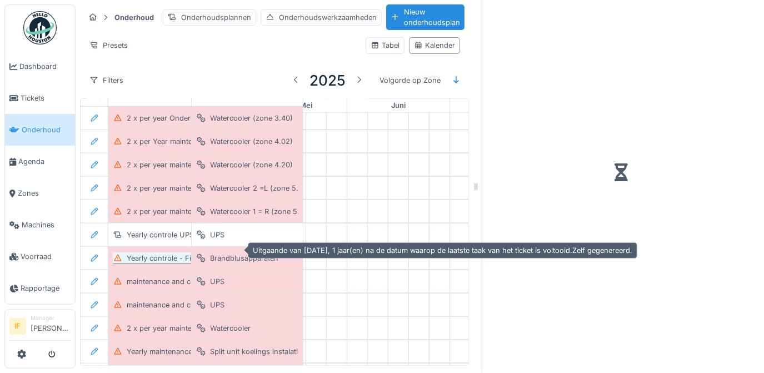
scroll to position [7, 0]
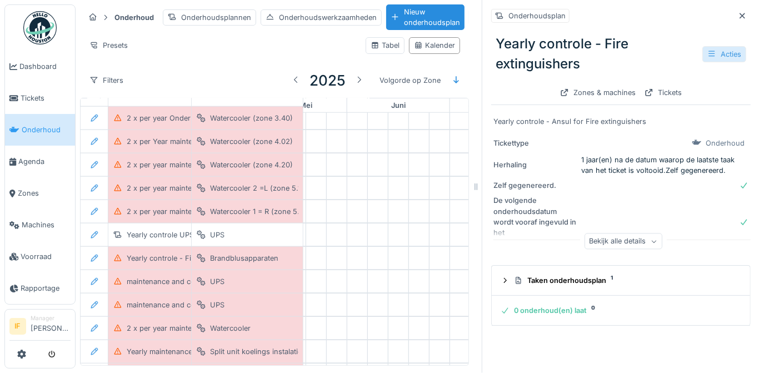
click at [712, 48] on div "Acties" at bounding box center [725, 54] width 44 height 16
click at [651, 241] on icon at bounding box center [653, 242] width 4 height 3
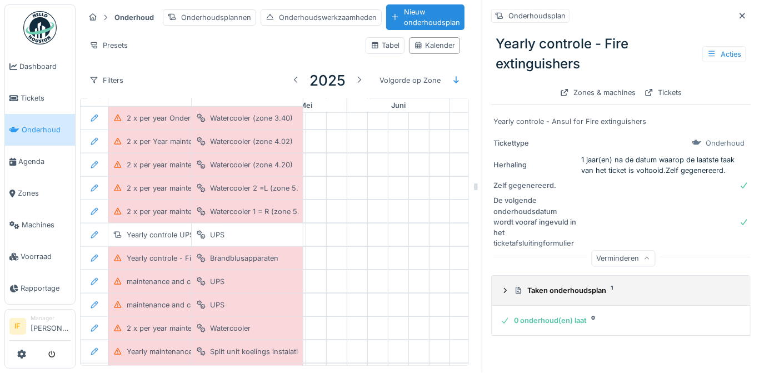
click at [590, 285] on div "Taken onderhoudsplan 1" at bounding box center [625, 290] width 223 height 11
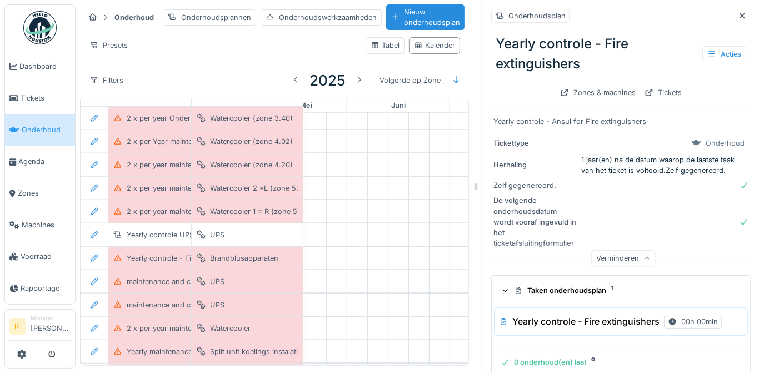
scroll to position [11, 0]
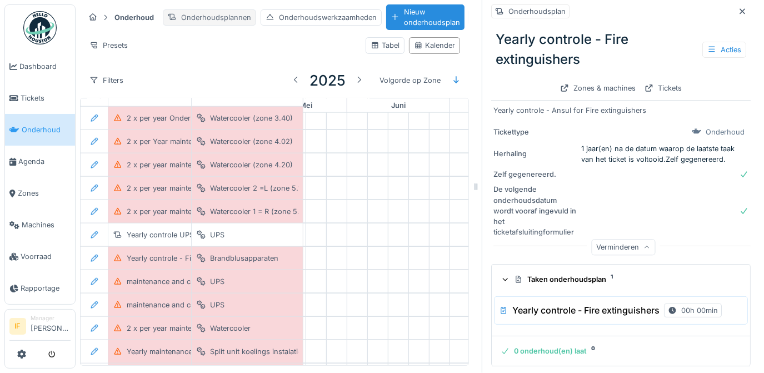
click at [238, 10] on div "Onderhoudsplannen" at bounding box center [209, 17] width 93 height 16
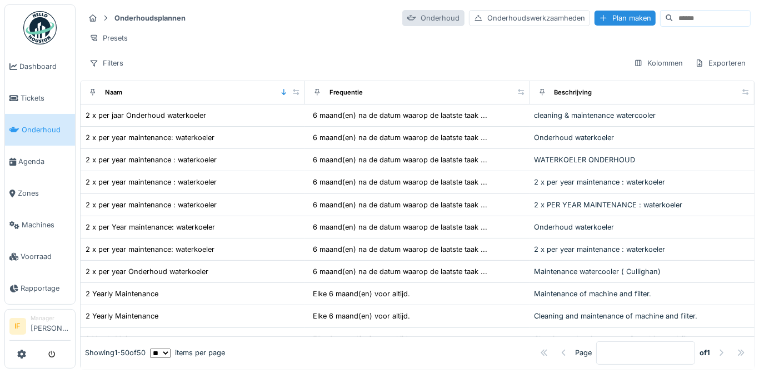
click at [409, 21] on div "Onderhoud" at bounding box center [433, 18] width 62 height 16
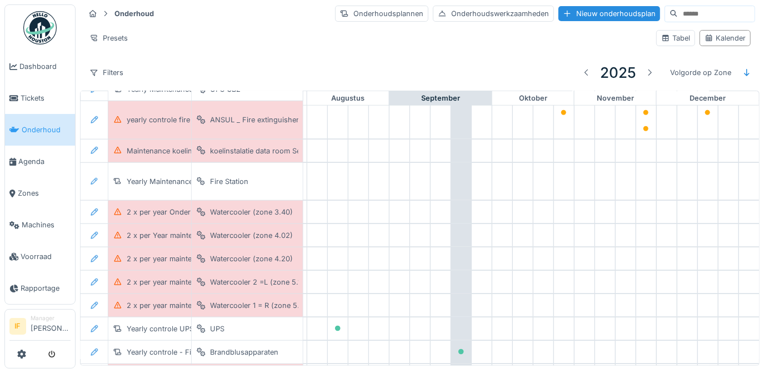
scroll to position [680, 656]
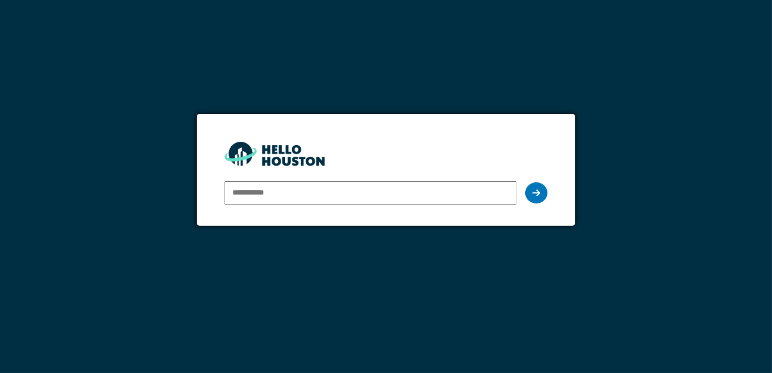
click at [329, 197] on input "email" at bounding box center [371, 192] width 292 height 23
type input "**********"
click at [538, 186] on div at bounding box center [536, 192] width 22 height 21
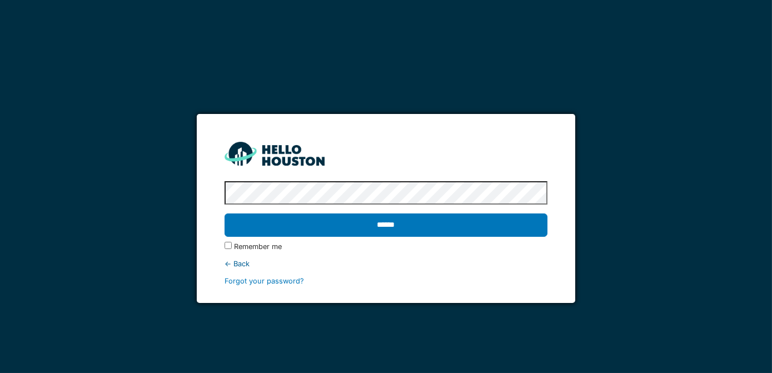
click at [225, 213] on input "******" at bounding box center [386, 224] width 323 height 23
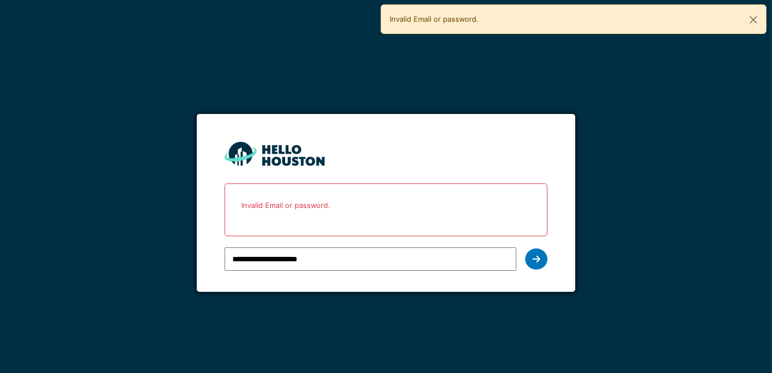
click at [303, 207] on p "Invalid Email or password." at bounding box center [386, 205] width 309 height 29
click at [538, 258] on icon at bounding box center [536, 259] width 8 height 9
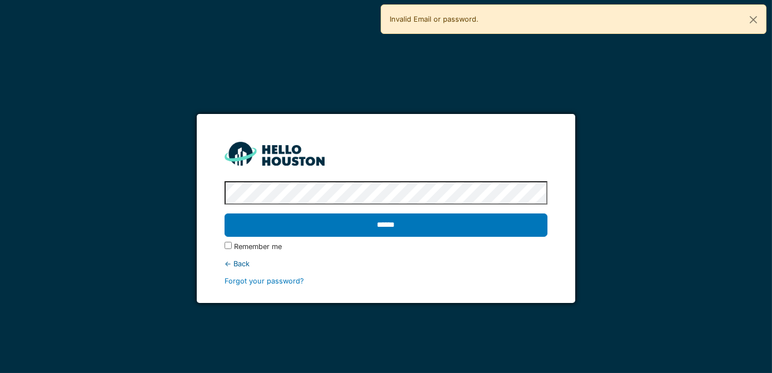
click at [225, 213] on input "******" at bounding box center [386, 224] width 323 height 23
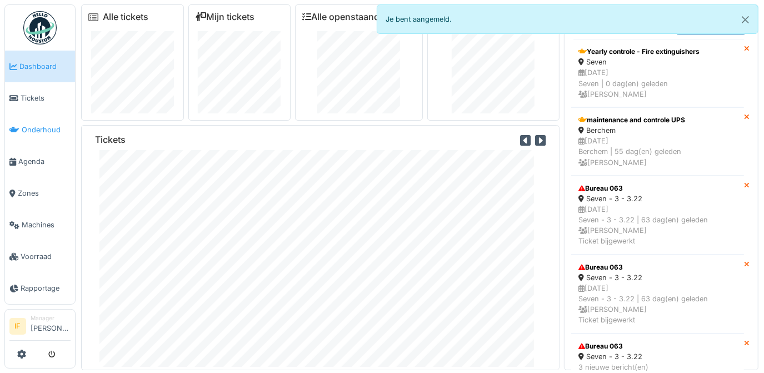
click at [34, 128] on span "Onderhoud" at bounding box center [46, 129] width 49 height 11
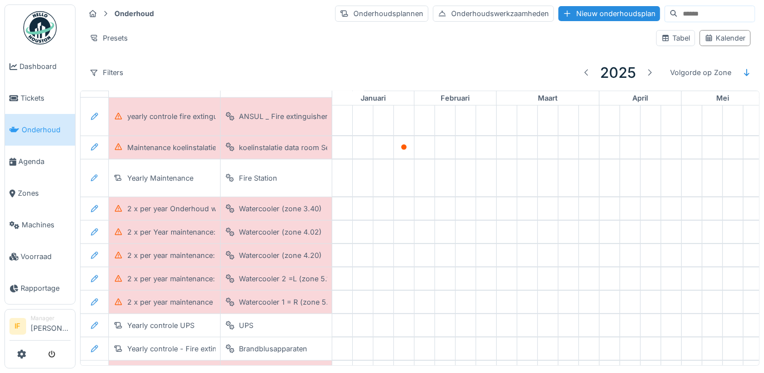
scroll to position [808, 0]
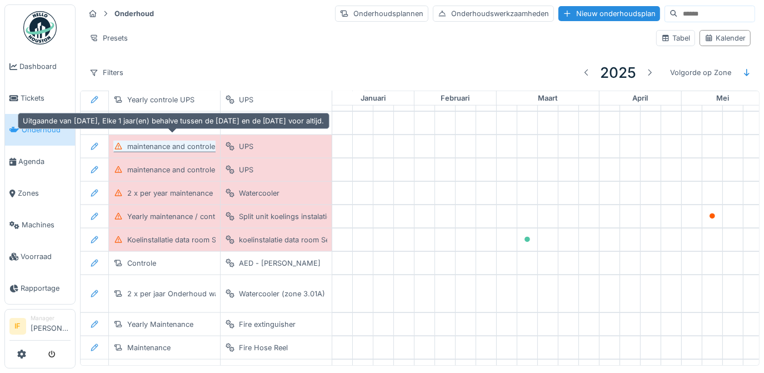
click at [168, 141] on div "maintenance and controle UPS" at bounding box center [179, 146] width 104 height 11
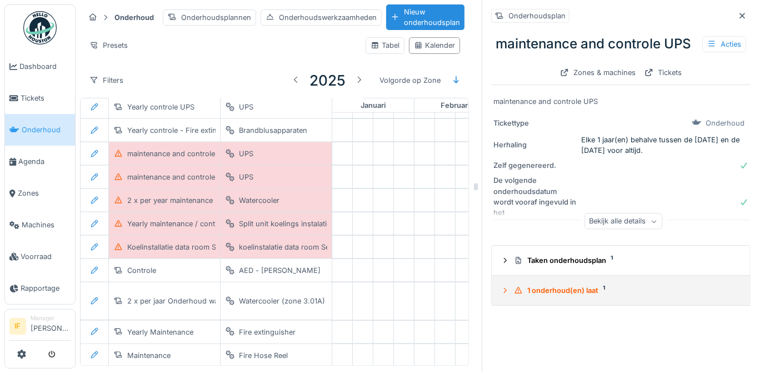
click at [546, 291] on div "1 onderhoud(en) laat 1" at bounding box center [625, 290] width 223 height 11
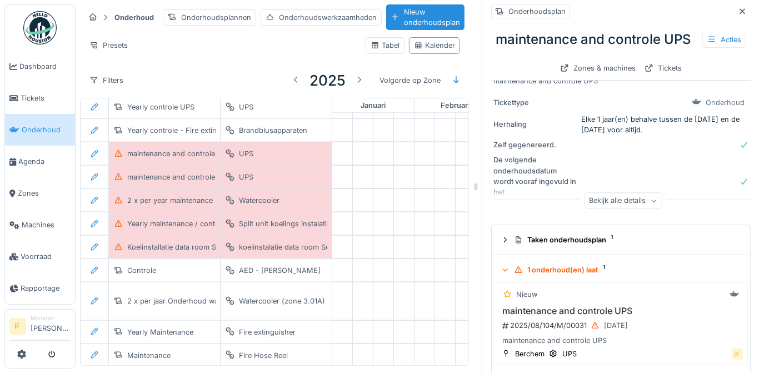
scroll to position [32, 0]
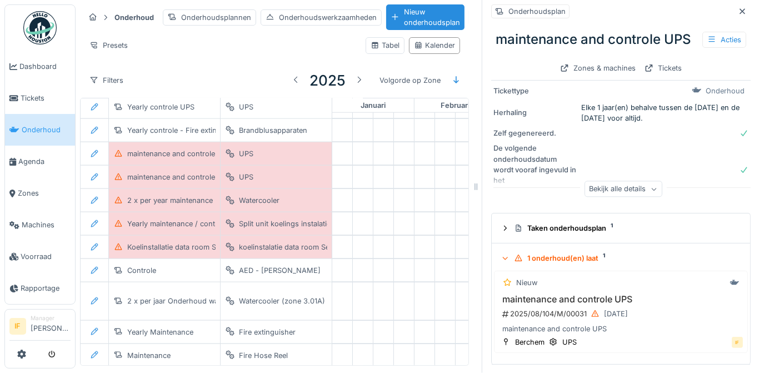
click at [651, 189] on icon at bounding box center [654, 189] width 7 height 6
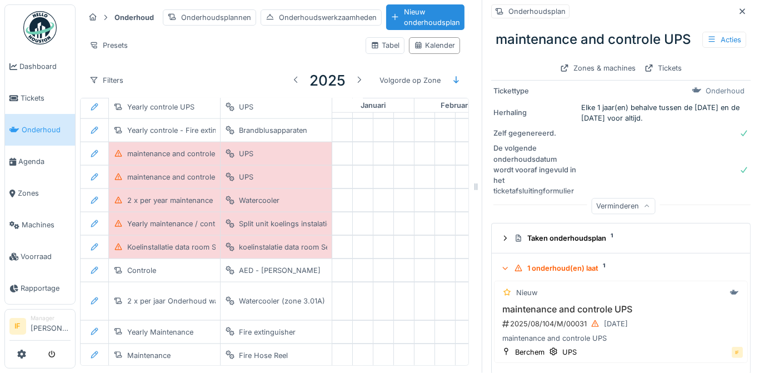
click at [566, 267] on div "1 onderhoud(en) laat 1" at bounding box center [625, 268] width 223 height 11
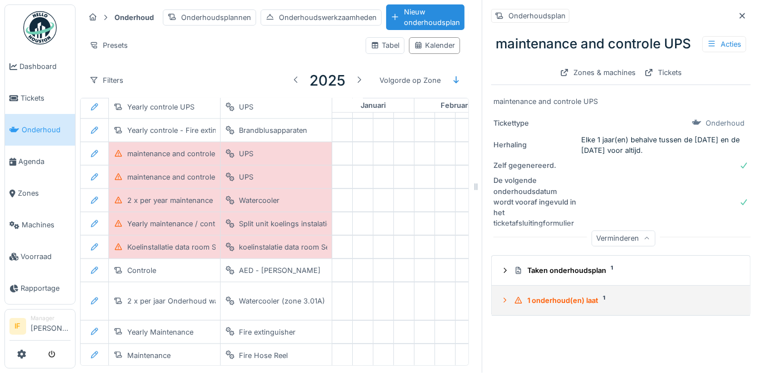
click at [566, 296] on div "1 onderhoud(en) laat 1" at bounding box center [625, 300] width 223 height 11
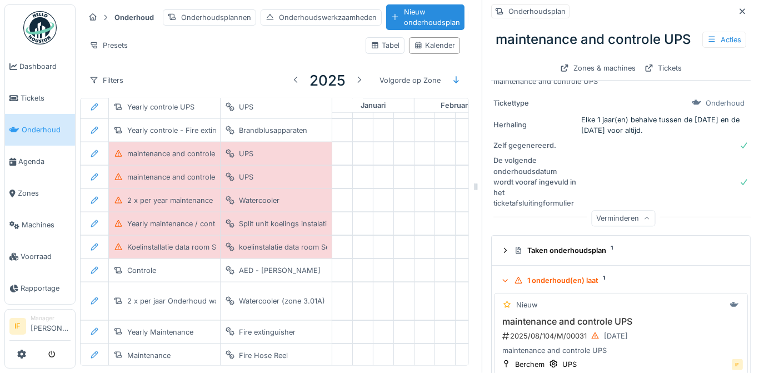
scroll to position [40, 0]
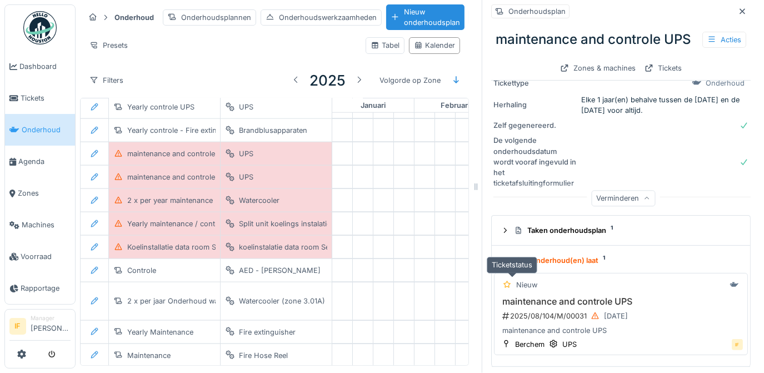
click at [517, 283] on div "Nieuw" at bounding box center [526, 285] width 21 height 11
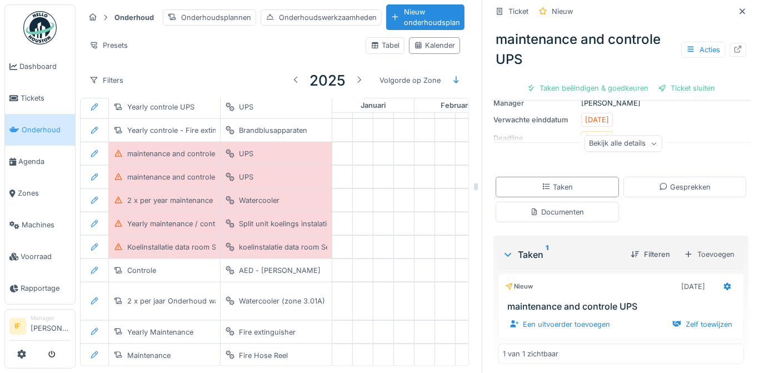
scroll to position [129, 0]
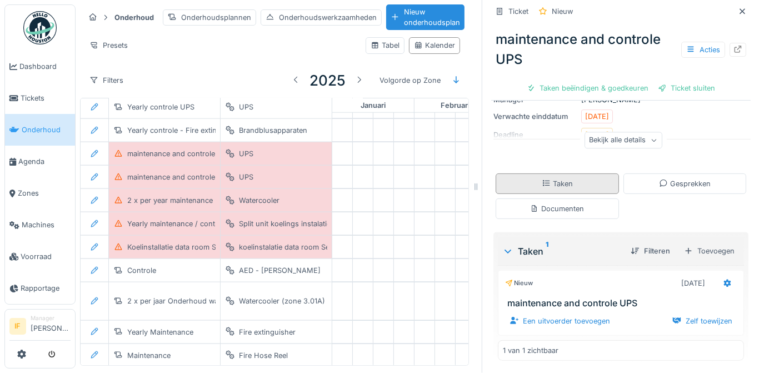
click at [556, 184] on div "Taken" at bounding box center [557, 183] width 31 height 11
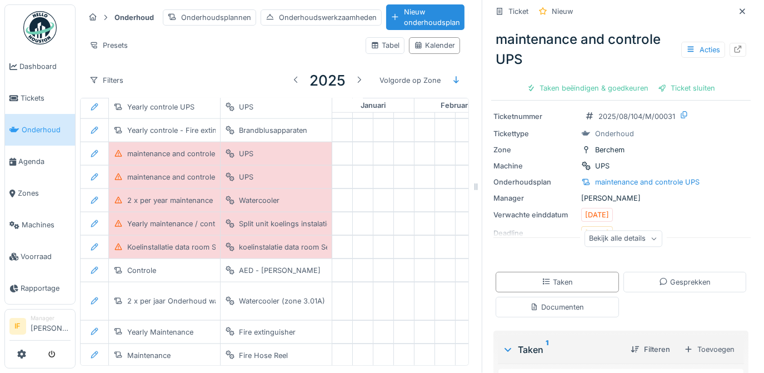
scroll to position [0, 0]
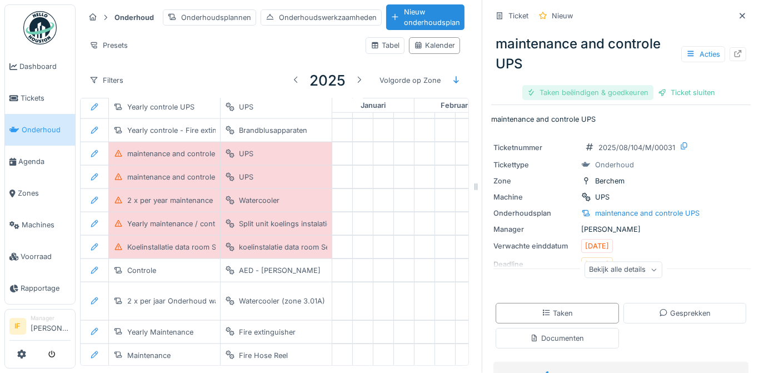
click at [610, 85] on div "Taken beëindigen & goedkeuren" at bounding box center [587, 92] width 131 height 15
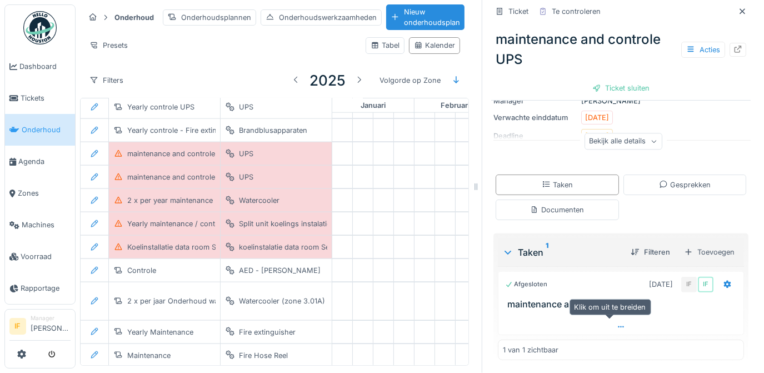
click at [617, 323] on icon at bounding box center [621, 326] width 9 height 7
click at [649, 279] on div "[DATE]" at bounding box center [661, 284] width 24 height 11
click at [524, 345] on div "1 van 1 zichtbaar" at bounding box center [531, 350] width 56 height 11
click at [724, 281] on icon at bounding box center [727, 285] width 7 height 8
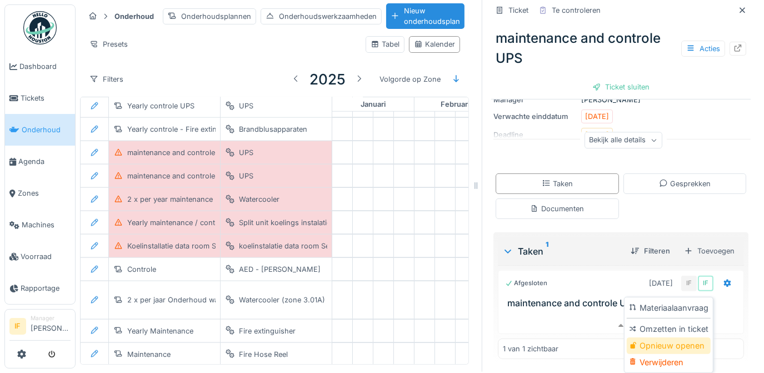
scroll to position [0, 0]
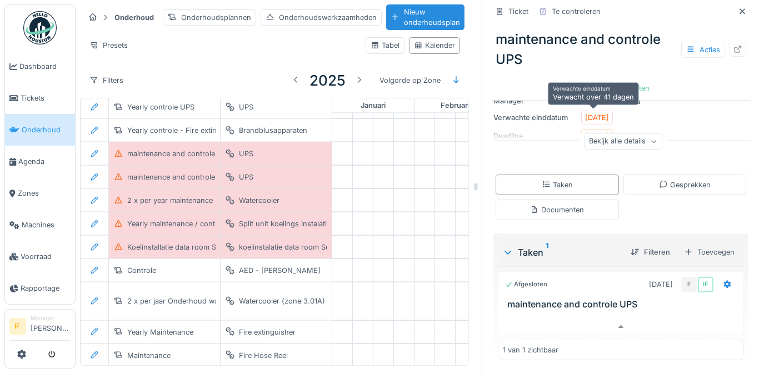
click at [596, 112] on div "[DATE]" at bounding box center [597, 117] width 24 height 11
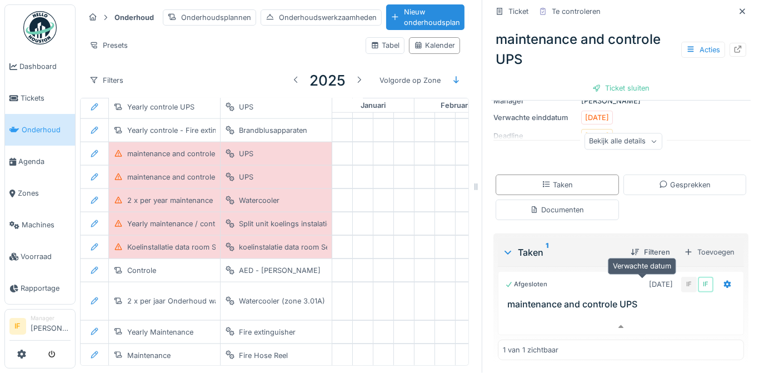
click at [649, 279] on div "[DATE]" at bounding box center [661, 284] width 24 height 11
click at [634, 245] on div "Filteren" at bounding box center [650, 252] width 48 height 15
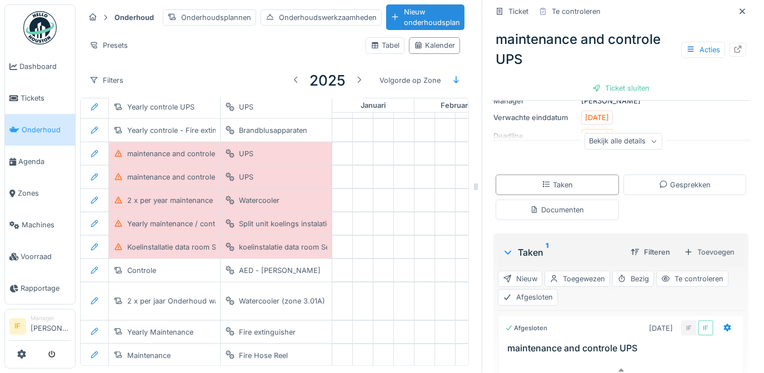
scroll to position [171, 0]
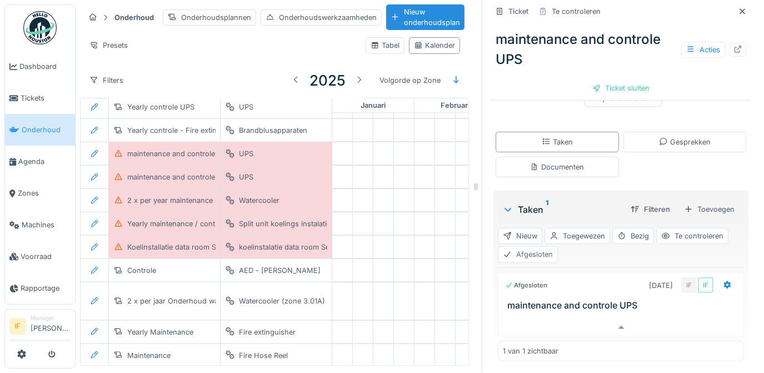
click at [521, 247] on div "Afgesloten" at bounding box center [528, 254] width 60 height 16
click at [649, 280] on div "[DATE]" at bounding box center [661, 285] width 24 height 11
click at [526, 248] on div "Afgesloten" at bounding box center [528, 254] width 60 height 16
click at [534, 300] on h3 "maintenance and controle UPS" at bounding box center [623, 305] width 232 height 11
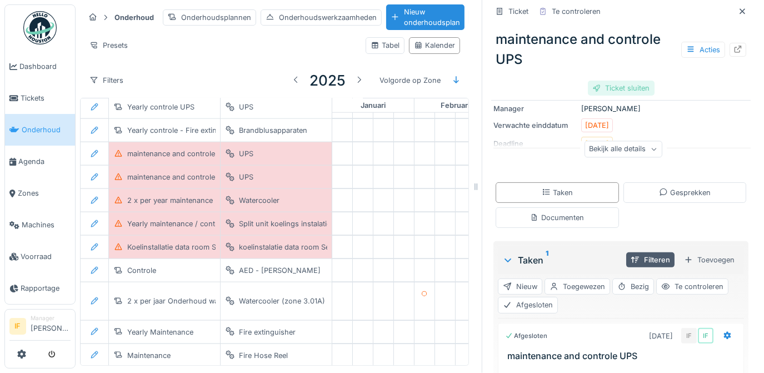
click at [625, 82] on div "Ticket sluiten" at bounding box center [621, 88] width 67 height 15
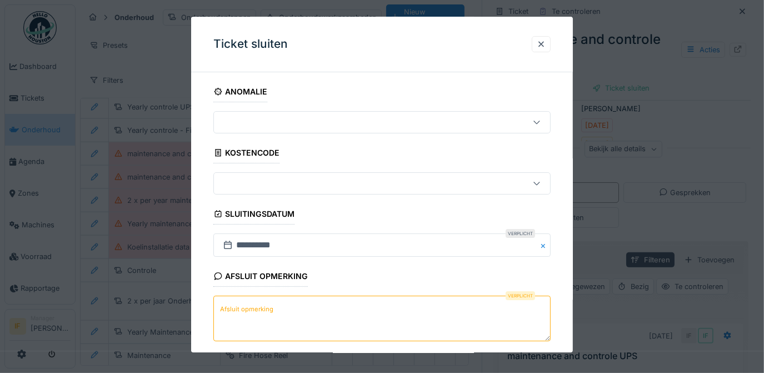
click at [546, 244] on button "Close" at bounding box center [545, 245] width 12 height 23
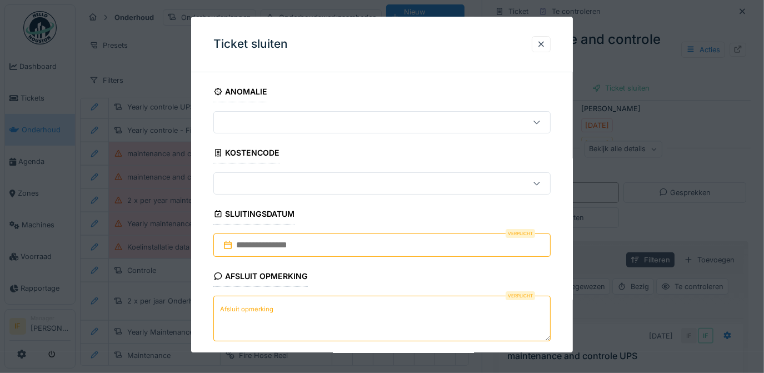
click at [250, 243] on input "text" at bounding box center [382, 245] width 338 height 23
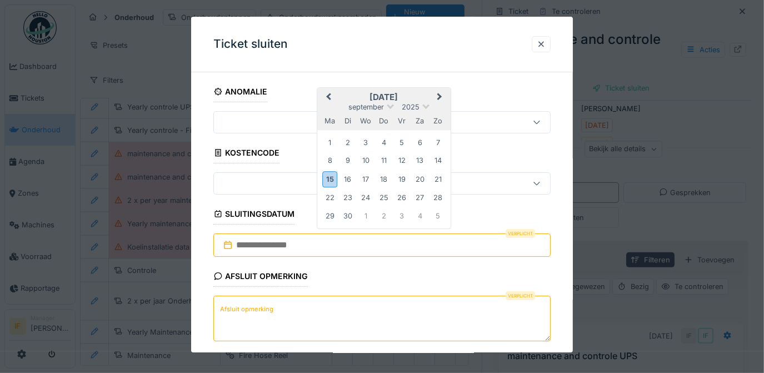
click at [328, 95] on span "Previous Month" at bounding box center [328, 97] width 0 height 13
click at [328, 95] on span "Previous Month" at bounding box center [328, 98] width 0 height 13
click at [328, 97] on span "Previous Month" at bounding box center [328, 98] width 0 height 13
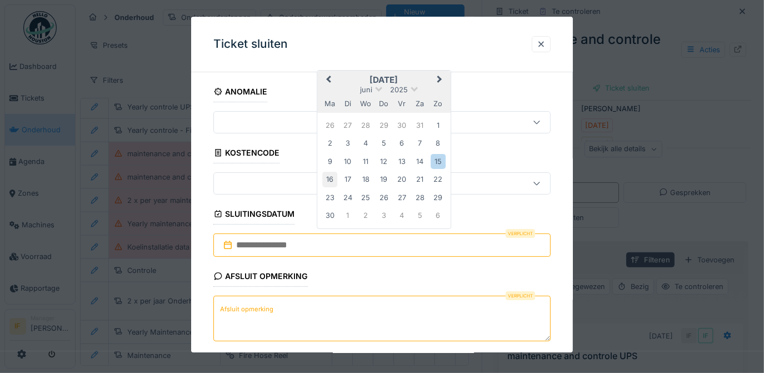
click at [331, 181] on div "16" at bounding box center [329, 179] width 15 height 15
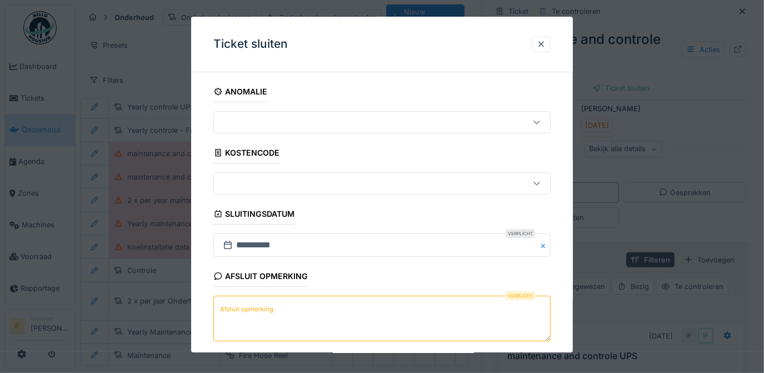
click at [227, 308] on label "Afsluit opmerking" at bounding box center [247, 309] width 58 height 14
click at [227, 308] on textarea "Afsluit opmerking" at bounding box center [382, 319] width 338 height 46
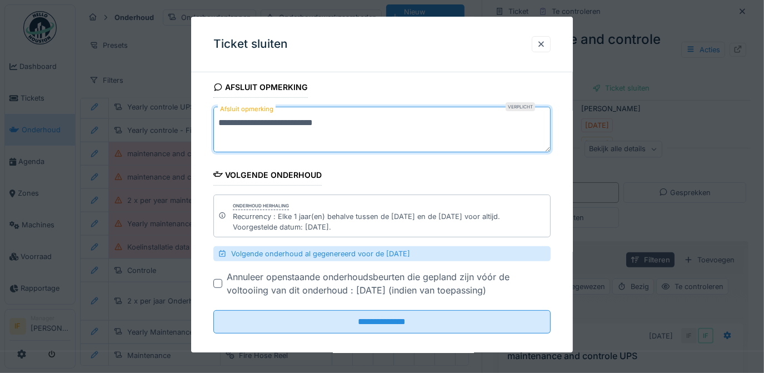
scroll to position [199, 0]
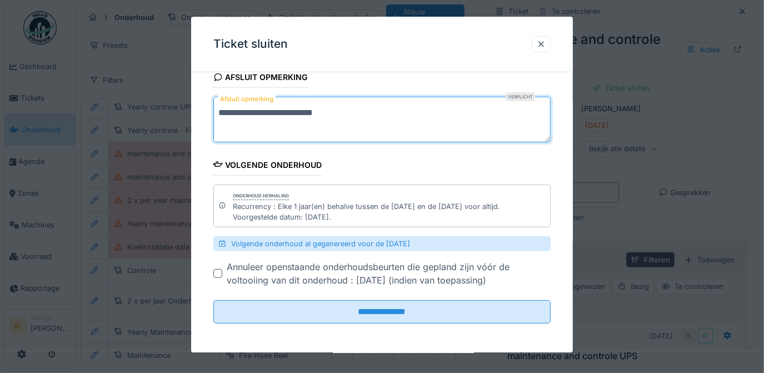
type textarea "**********"
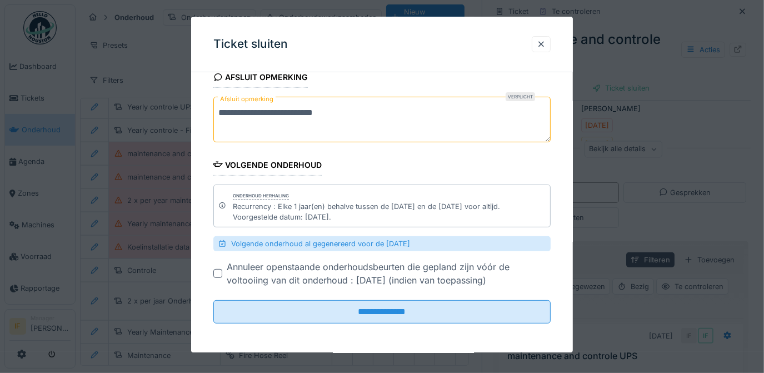
click at [216, 274] on div at bounding box center [217, 274] width 9 height 9
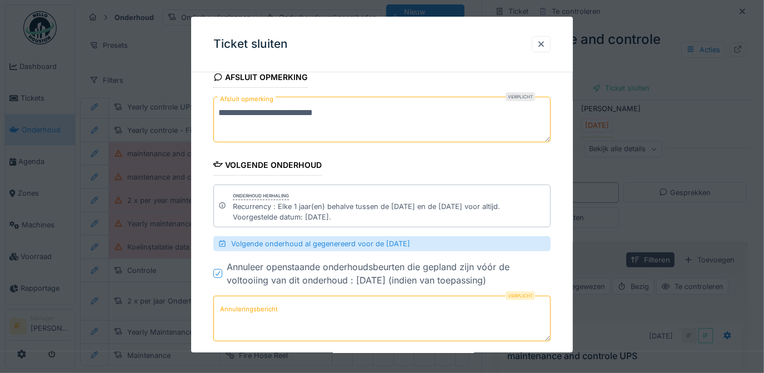
click at [251, 307] on label "Annuleringsbericht" at bounding box center [249, 309] width 62 height 14
click at [251, 307] on textarea "Annuleringsbericht" at bounding box center [382, 319] width 338 height 46
drag, startPoint x: 351, startPoint y: 113, endPoint x: 203, endPoint y: 101, distance: 148.3
click at [203, 101] on div "**********" at bounding box center [382, 147] width 382 height 530
click at [221, 306] on label "Annuleringsbericht" at bounding box center [249, 309] width 62 height 14
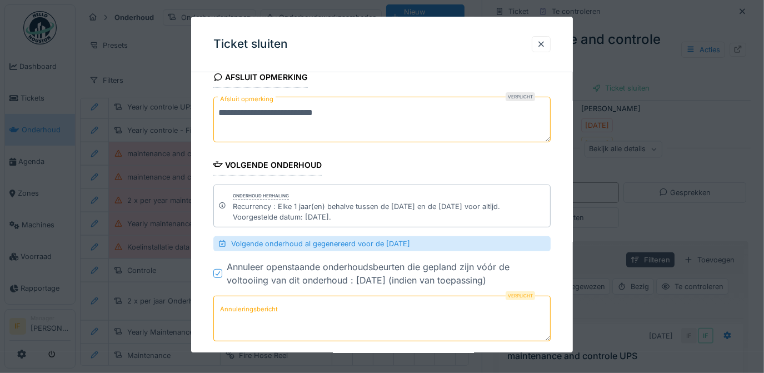
click at [221, 306] on textarea "Annuleringsbericht" at bounding box center [382, 319] width 338 height 46
drag, startPoint x: 224, startPoint y: 307, endPoint x: 228, endPoint y: 326, distance: 18.9
paste textarea "**********"
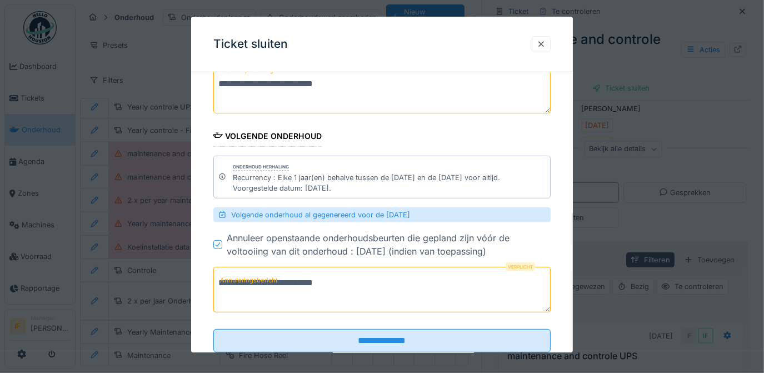
scroll to position [256, 0]
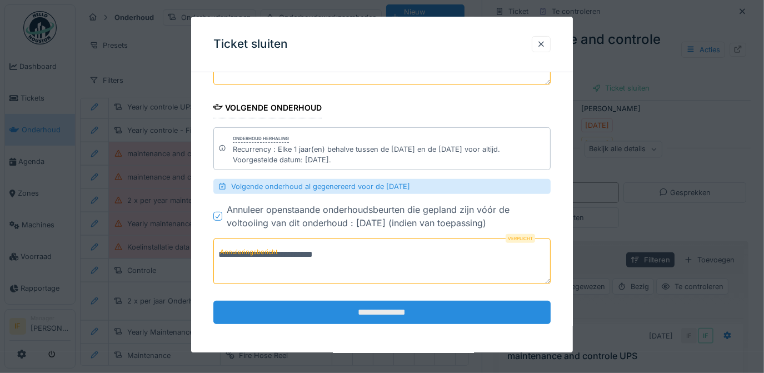
type textarea "**********"
click at [399, 312] on input "**********" at bounding box center [382, 312] width 338 height 23
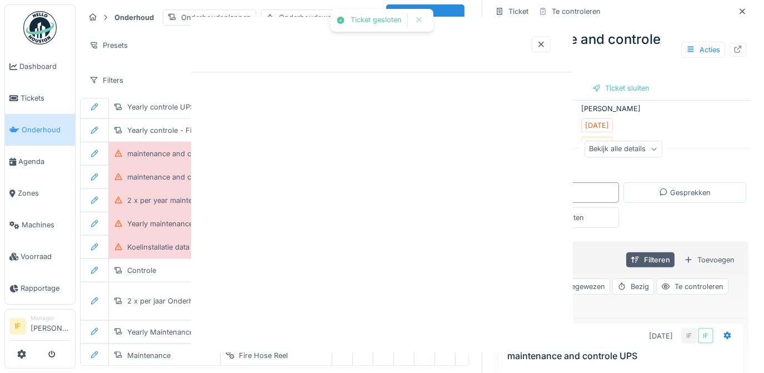
scroll to position [0, 0]
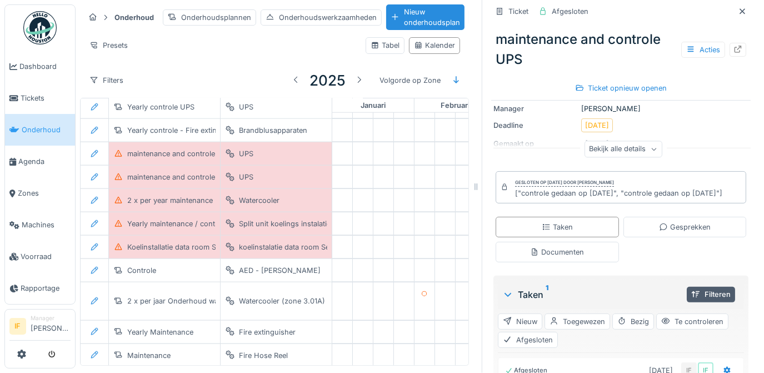
click at [738, 8] on icon at bounding box center [742, 11] width 9 height 7
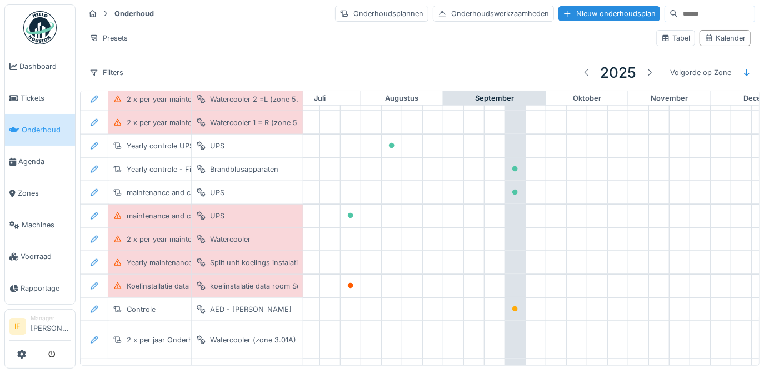
scroll to position [762, 660]
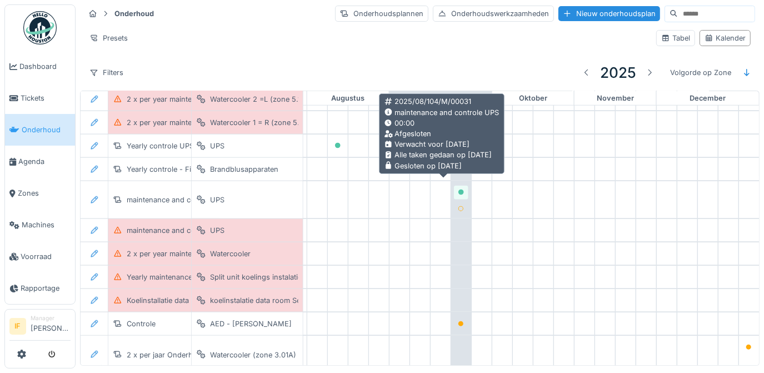
click at [459, 190] on icon at bounding box center [462, 193] width 6 height 6
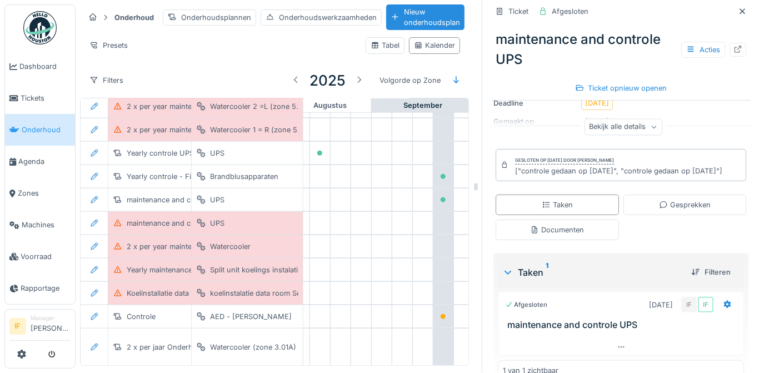
scroll to position [173, 0]
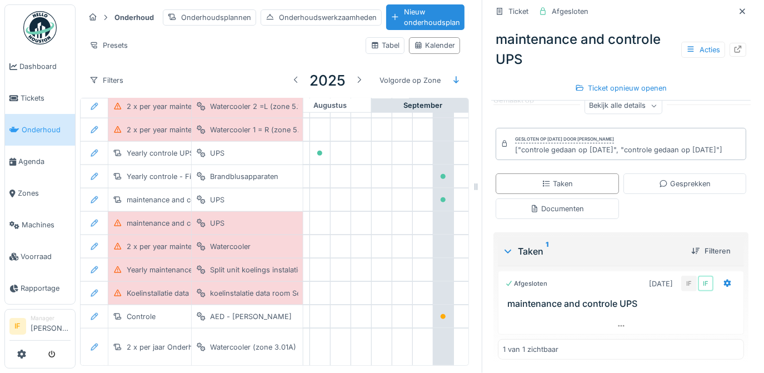
click at [528, 245] on div "Taken 1" at bounding box center [592, 251] width 180 height 13
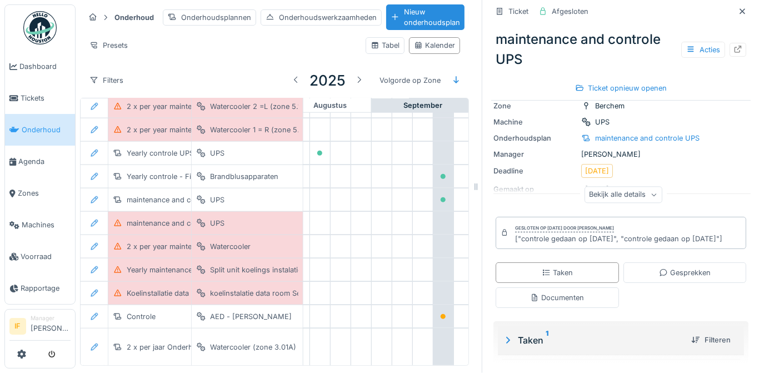
click at [506, 337] on icon at bounding box center [508, 340] width 4 height 7
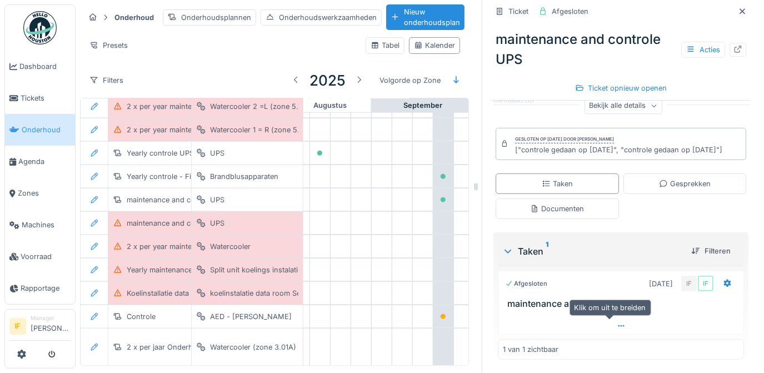
click at [617, 322] on icon at bounding box center [621, 325] width 9 height 7
click at [649, 278] on div "[DATE]" at bounding box center [661, 283] width 24 height 11
click at [723, 280] on icon at bounding box center [727, 283] width 9 height 7
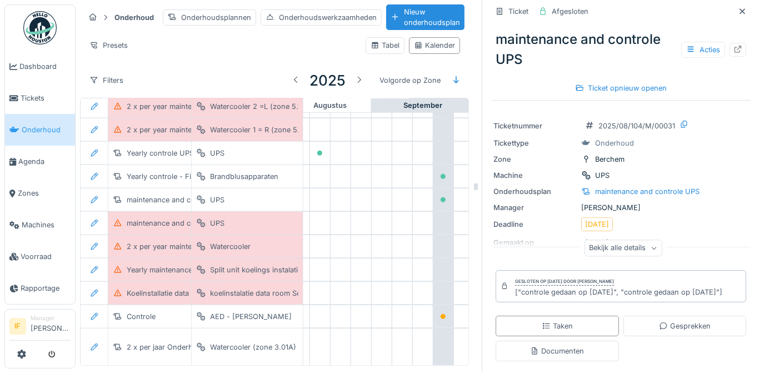
scroll to position [0, 0]
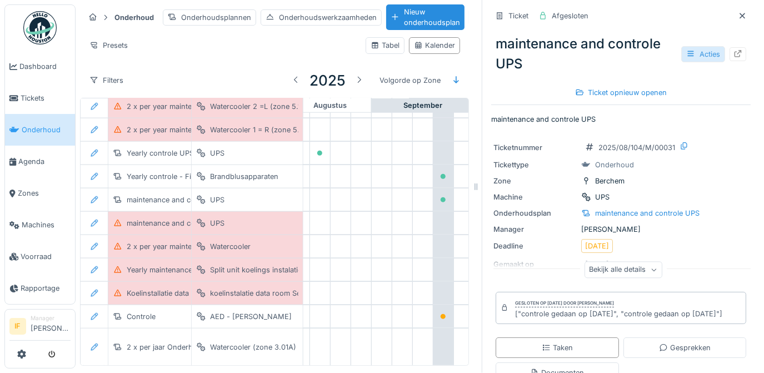
click at [685, 46] on div "Acties" at bounding box center [703, 54] width 44 height 16
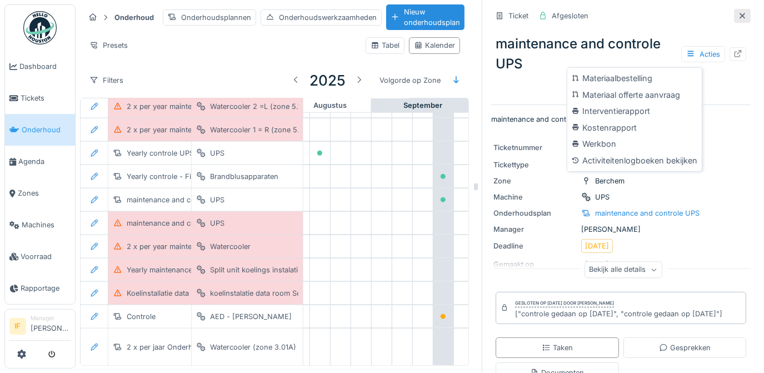
click at [738, 12] on icon at bounding box center [742, 15] width 9 height 7
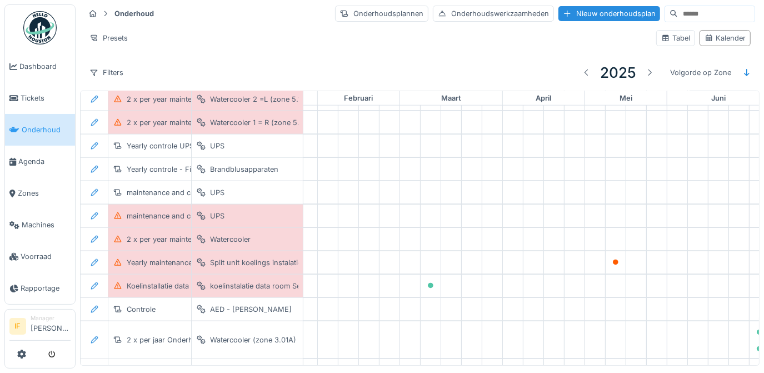
scroll to position [762, 0]
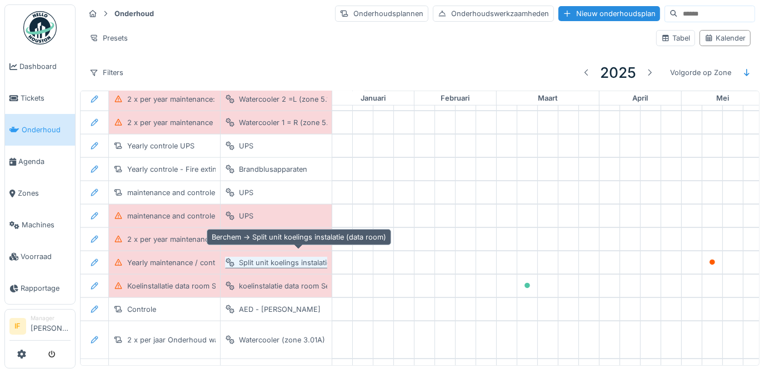
click at [272, 257] on div "Split unit koelings instalatie (data room)" at bounding box center [306, 262] width 134 height 11
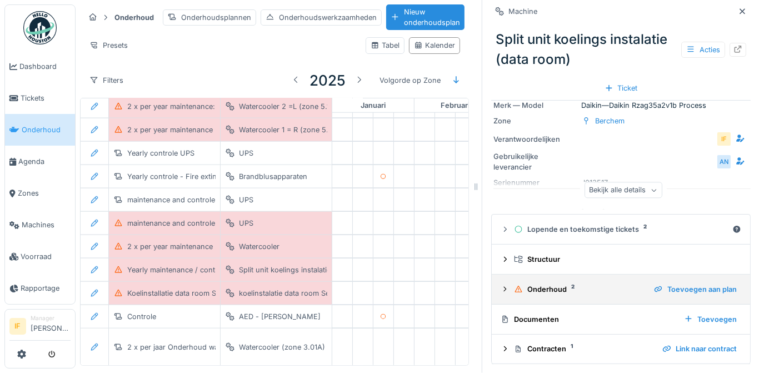
scroll to position [7, 0]
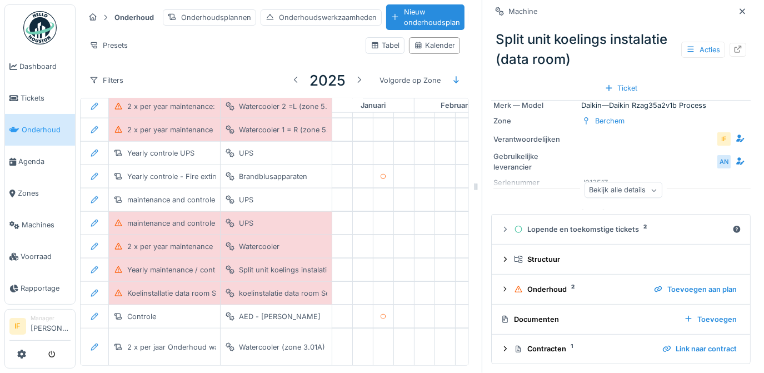
click at [637, 183] on div "Bekijk alle details" at bounding box center [624, 190] width 78 height 16
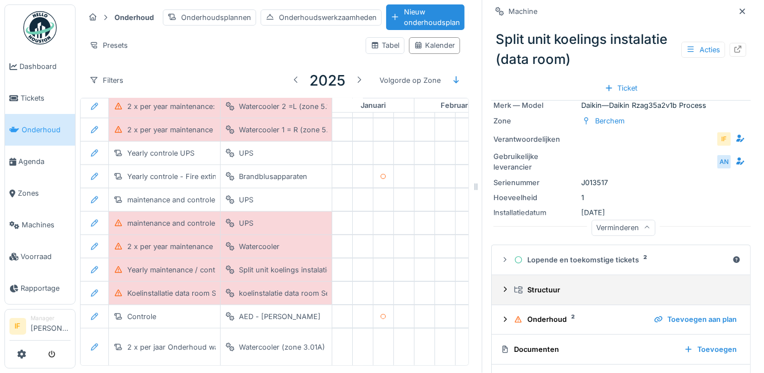
scroll to position [80, 0]
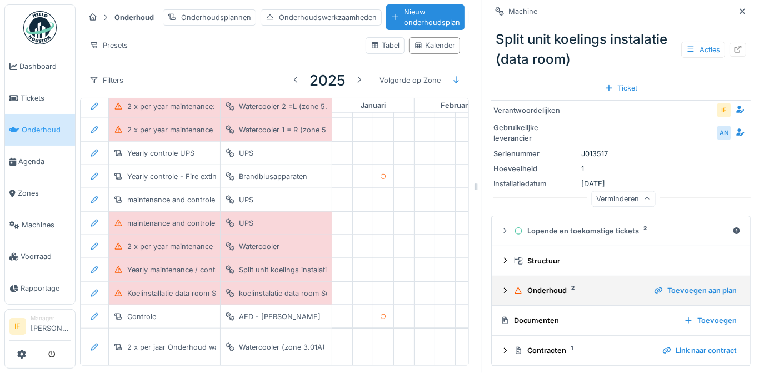
click at [558, 285] on div "Onderhoud 2" at bounding box center [579, 290] width 131 height 11
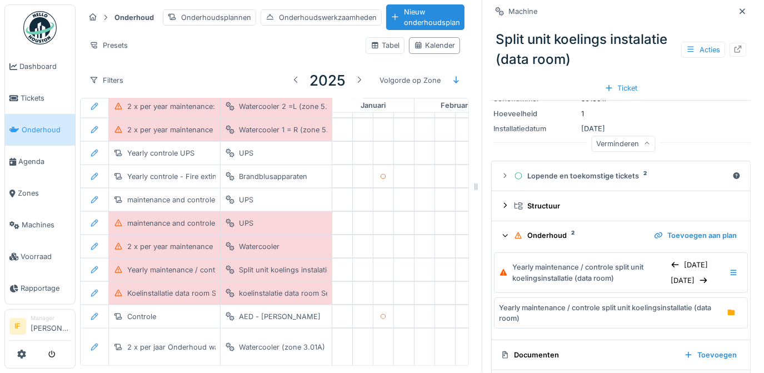
scroll to position [118, 0]
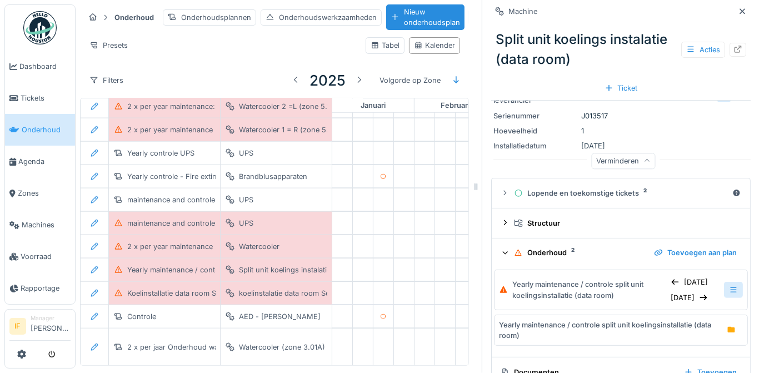
click at [729, 286] on icon at bounding box center [733, 289] width 9 height 7
click at [552, 280] on div "Yearly maintenance / controle split unit koelingsinstallatie (data room)" at bounding box center [589, 289] width 154 height 21
click at [666, 290] on div "6-5-2025" at bounding box center [689, 297] width 46 height 15
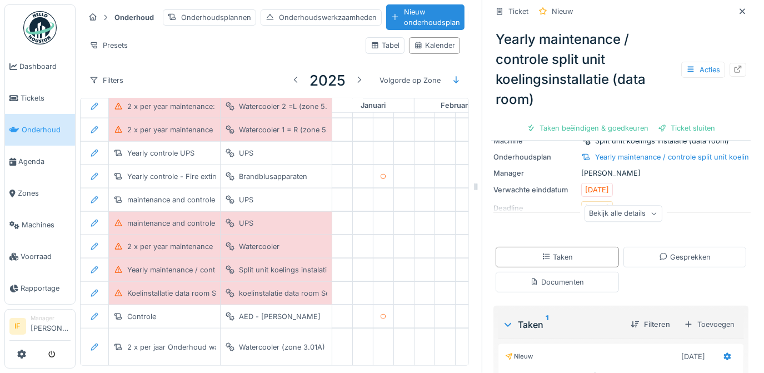
scroll to position [101, 0]
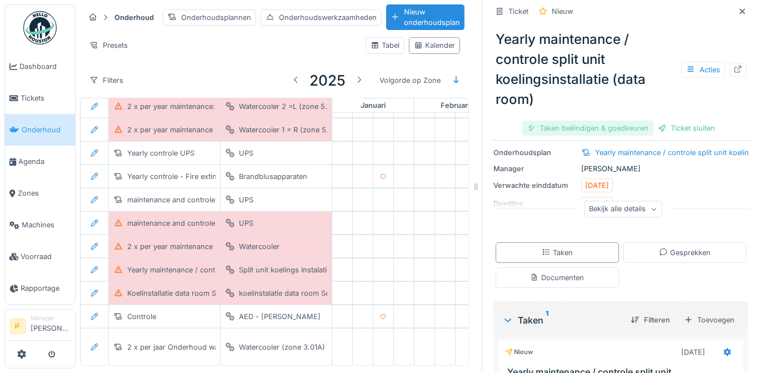
click at [614, 121] on div "Taken beëindigen & goedkeuren" at bounding box center [587, 128] width 131 height 15
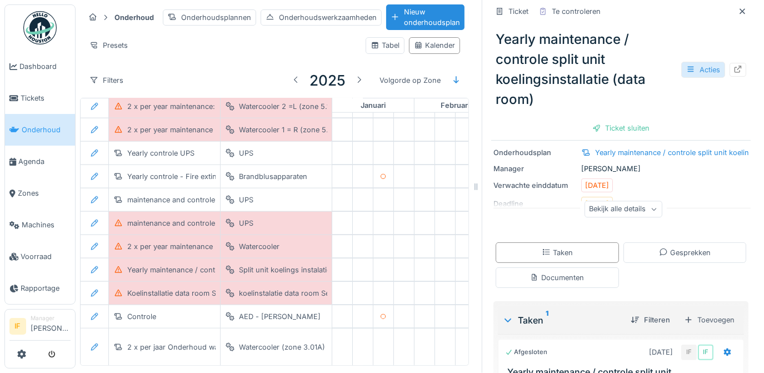
click at [681, 62] on div "Acties" at bounding box center [703, 70] width 44 height 16
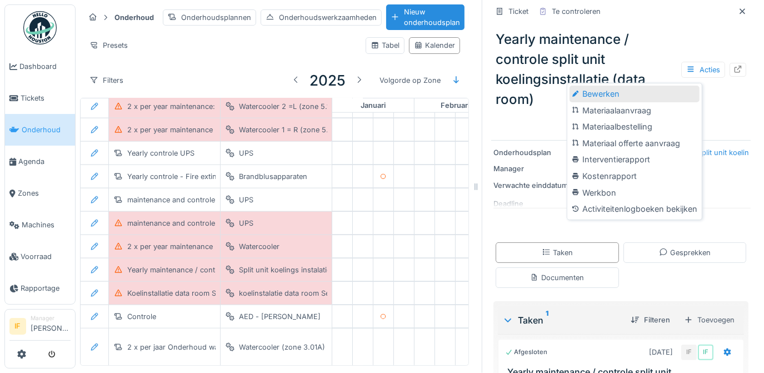
click at [604, 86] on div "Bewerken" at bounding box center [635, 94] width 130 height 17
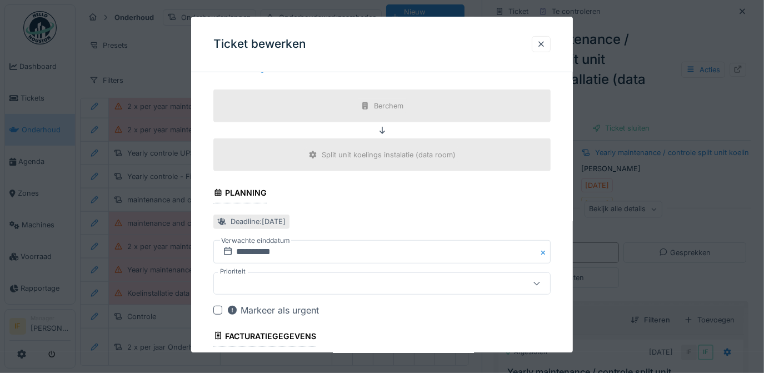
scroll to position [404, 0]
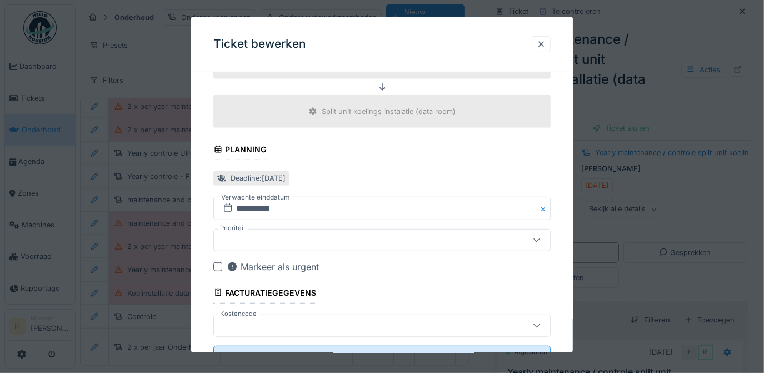
click at [545, 205] on button "Close" at bounding box center [545, 208] width 12 height 23
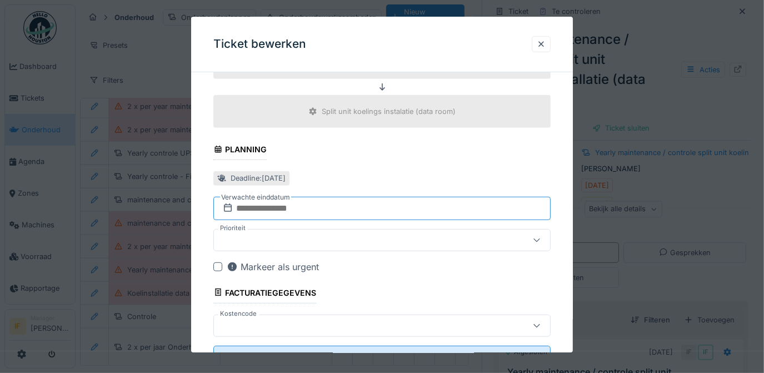
click at [264, 208] on input "text" at bounding box center [382, 208] width 338 height 23
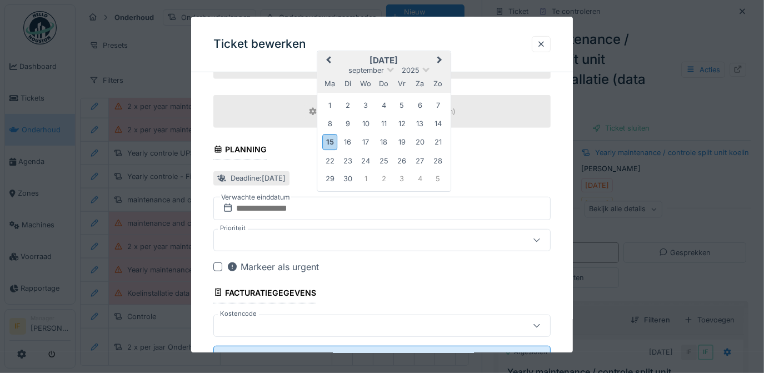
click at [328, 57] on span "Previous Month" at bounding box center [328, 60] width 0 height 13
click at [328, 57] on span "Previous Month" at bounding box center [328, 61] width 0 height 13
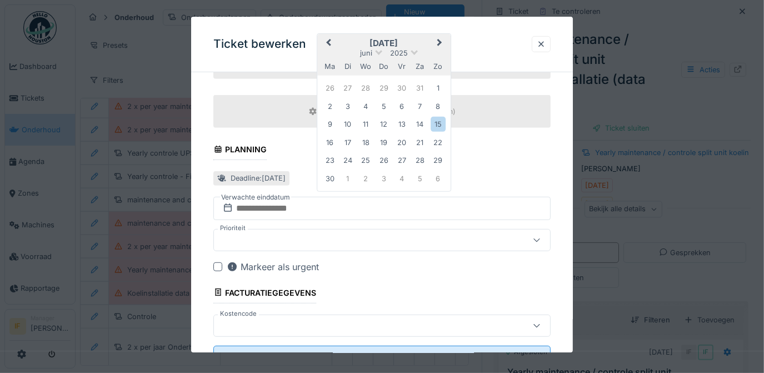
click at [328, 40] on span "Previous Month" at bounding box center [328, 43] width 0 height 13
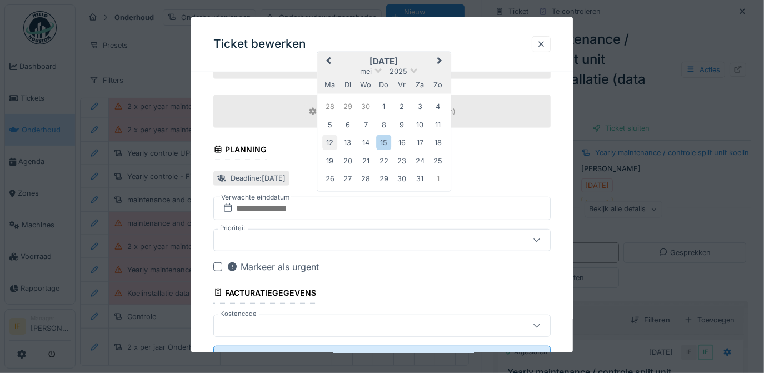
click at [328, 140] on div "12" at bounding box center [329, 142] width 15 height 15
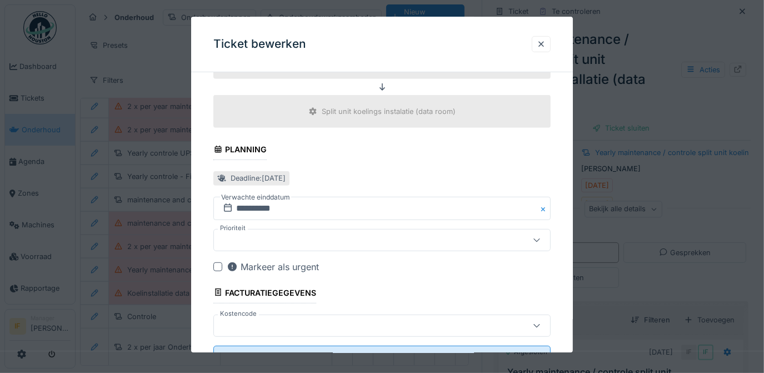
scroll to position [448, 0]
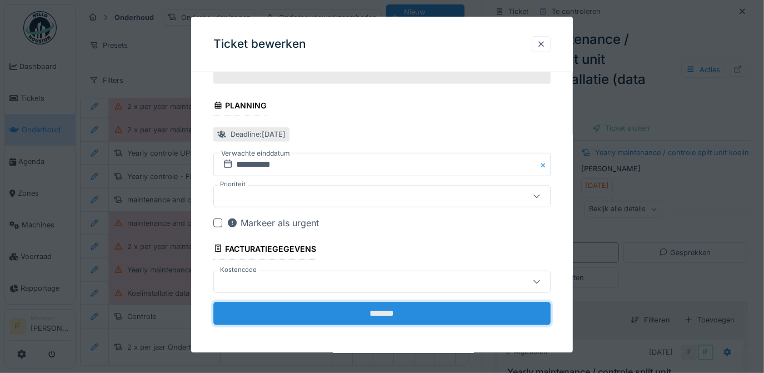
click at [386, 310] on input "*******" at bounding box center [382, 313] width 338 height 23
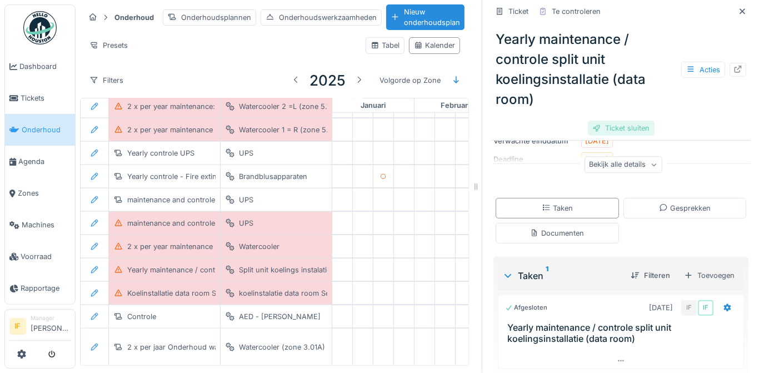
scroll to position [128, 0]
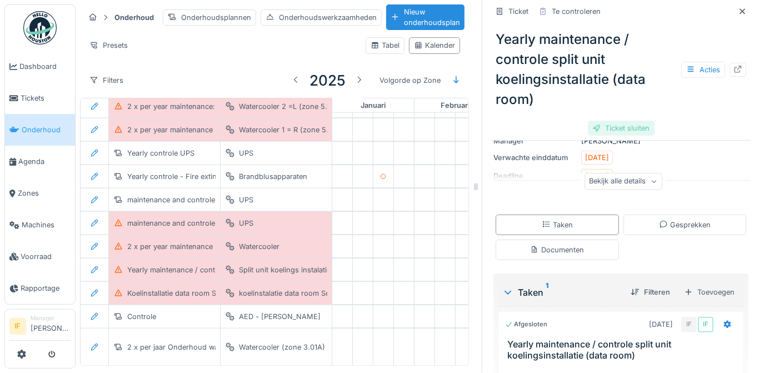
click at [624, 121] on div "Ticket sluiten" at bounding box center [621, 128] width 67 height 15
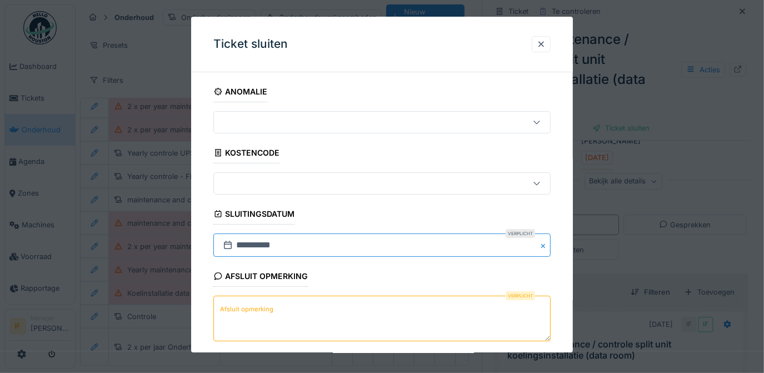
click at [267, 243] on input "**********" at bounding box center [382, 245] width 338 height 23
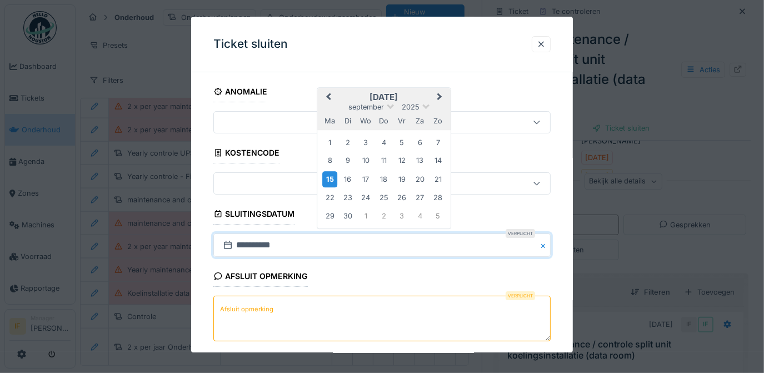
click at [328, 94] on span "Previous Month" at bounding box center [328, 97] width 0 height 13
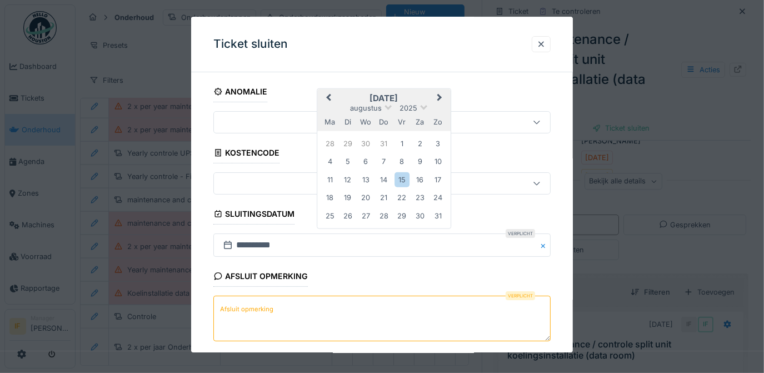
click at [328, 94] on span "Previous Month" at bounding box center [328, 98] width 0 height 13
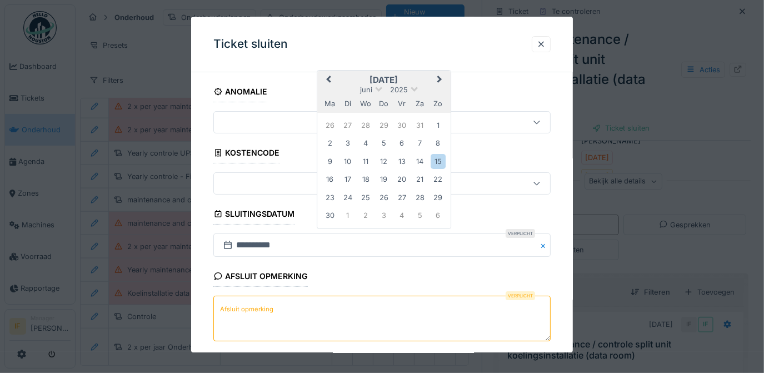
click at [330, 95] on div "ma di wo do vr za zo" at bounding box center [383, 104] width 133 height 18
click at [328, 76] on span "Previous Month" at bounding box center [328, 80] width 0 height 13
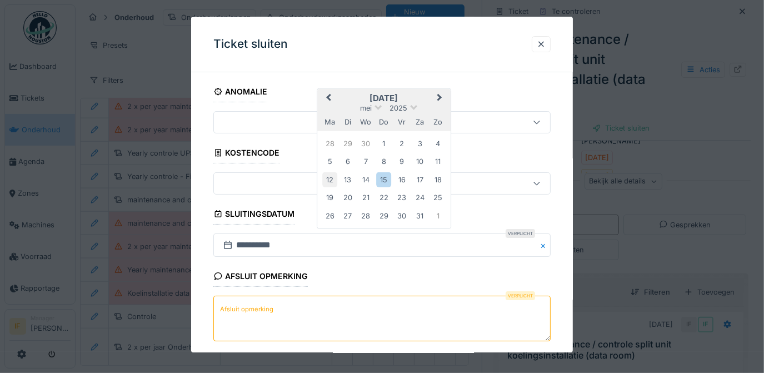
click at [328, 178] on div "12" at bounding box center [329, 179] width 15 height 15
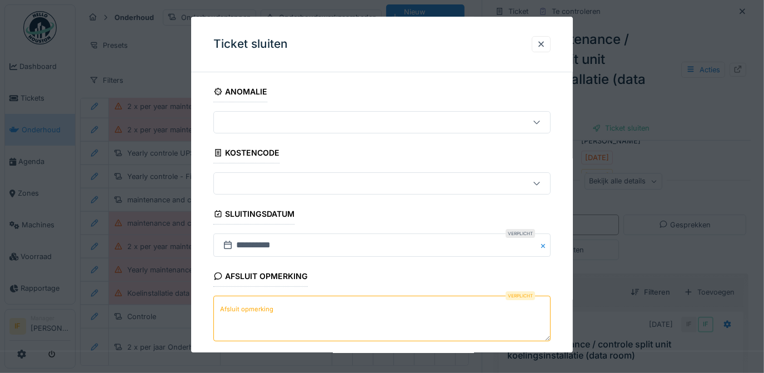
click at [231, 307] on label "Afsluit opmerking" at bounding box center [247, 309] width 58 height 14
click at [231, 307] on textarea "Afsluit opmerking" at bounding box center [382, 319] width 338 height 46
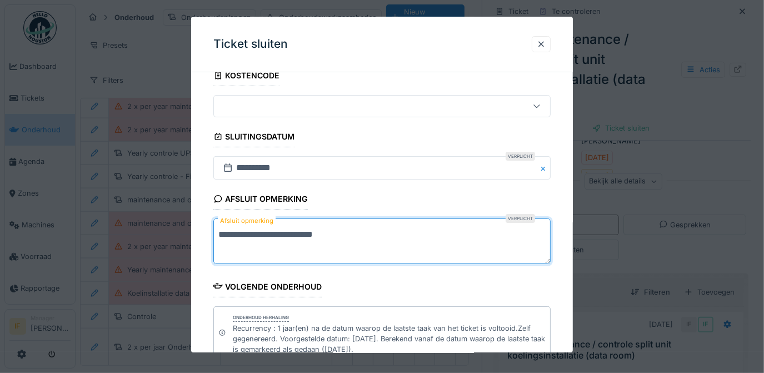
scroll to position [218, 0]
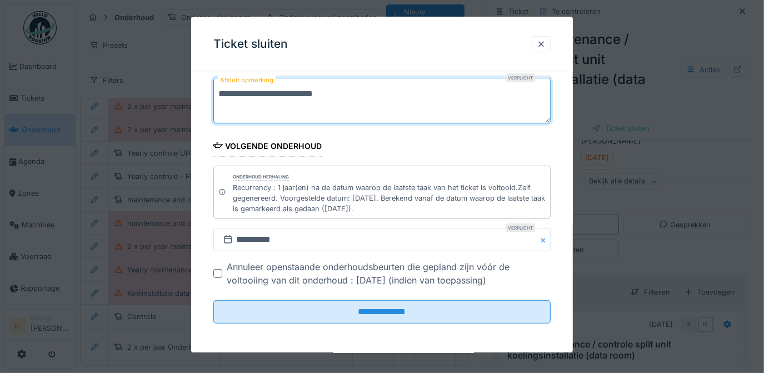
type textarea "**********"
click at [218, 271] on div at bounding box center [217, 274] width 9 height 9
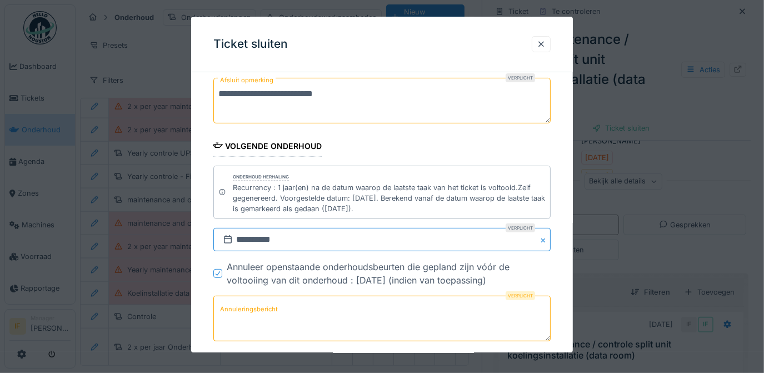
click at [282, 240] on input "**********" at bounding box center [382, 239] width 338 height 23
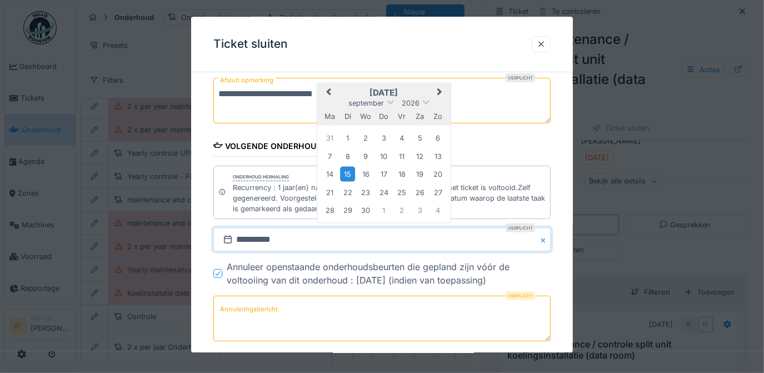
click at [330, 93] on button "Previous Month" at bounding box center [327, 93] width 18 height 18
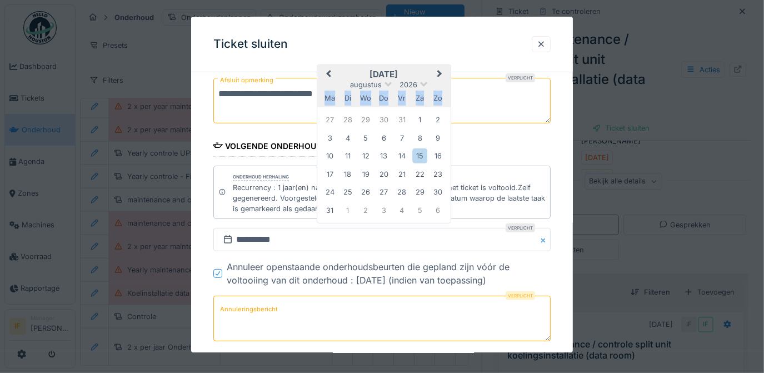
click at [330, 93] on div "ma" at bounding box center [329, 98] width 15 height 15
drag, startPoint x: 330, startPoint y: 93, endPoint x: 328, endPoint y: 70, distance: 22.8
click at [328, 70] on span "Previous Month" at bounding box center [328, 74] width 0 height 13
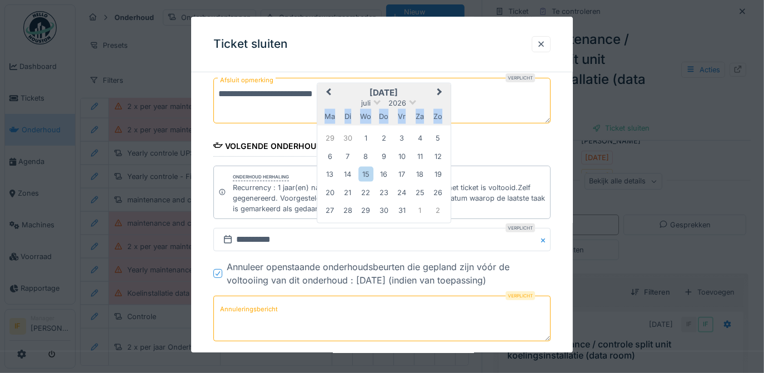
click at [326, 91] on button "Previous Month" at bounding box center [327, 93] width 18 height 18
click at [328, 90] on span "Previous Month" at bounding box center [328, 92] width 0 height 13
click at [345, 172] on div "12" at bounding box center [347, 174] width 15 height 15
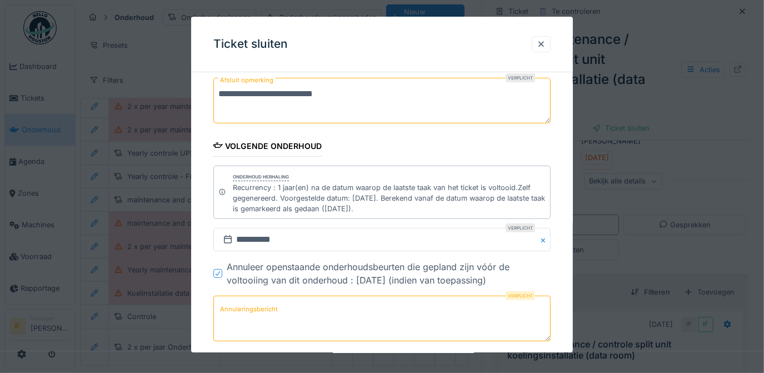
scroll to position [268, 0]
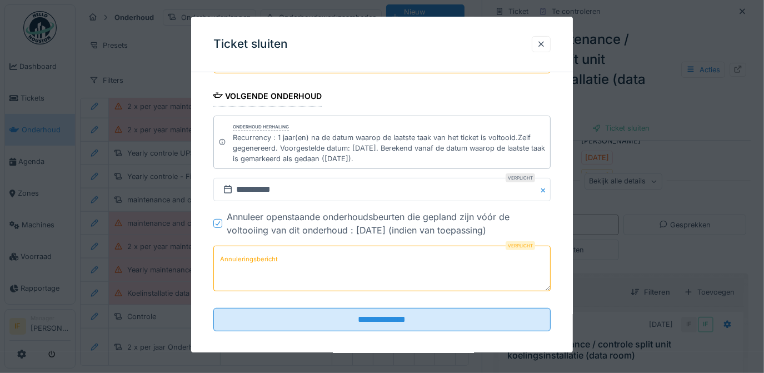
click at [281, 253] on textarea "Annuleringsbericht" at bounding box center [382, 269] width 338 height 46
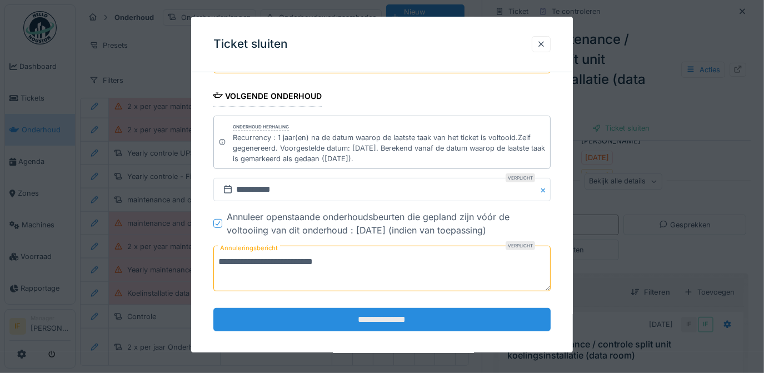
type textarea "**********"
click at [402, 315] on input "**********" at bounding box center [382, 319] width 338 height 23
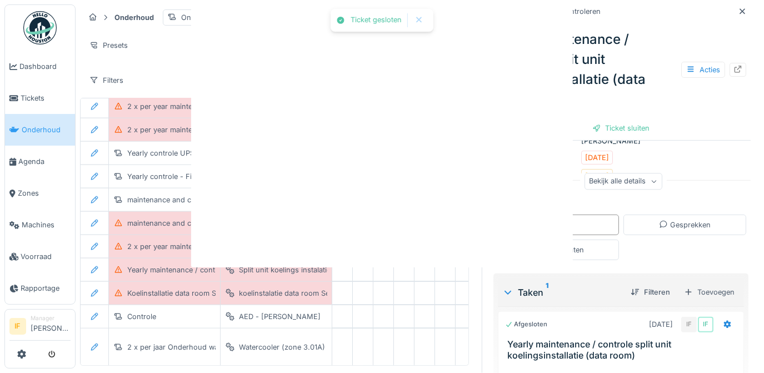
scroll to position [0, 0]
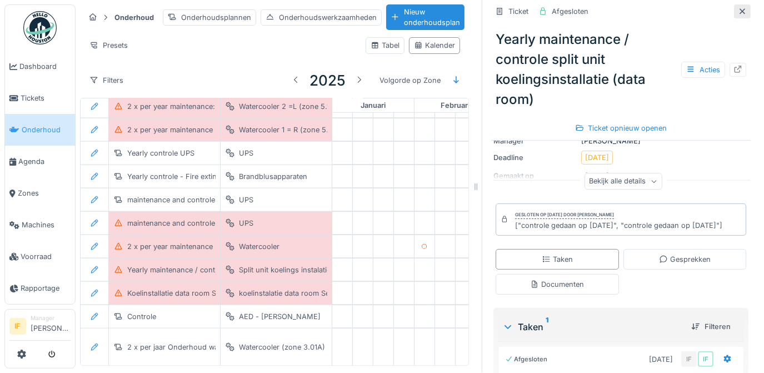
click at [738, 8] on icon at bounding box center [742, 11] width 9 height 7
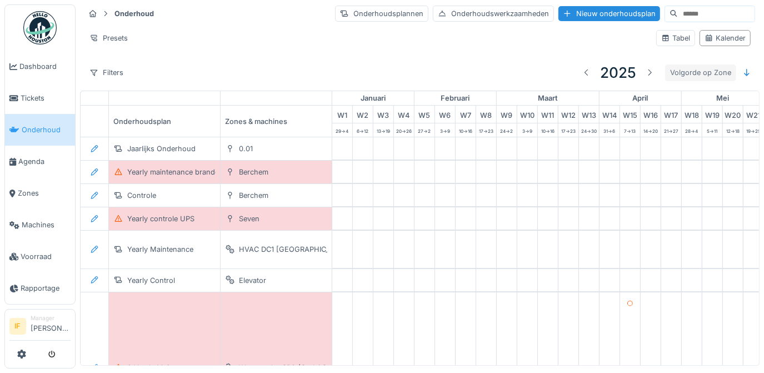
click at [697, 69] on div "Volgorde op Zone" at bounding box center [700, 72] width 71 height 16
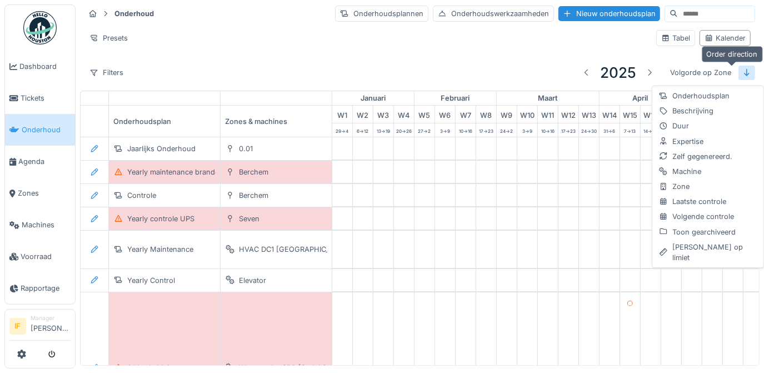
click at [743, 73] on icon at bounding box center [747, 72] width 9 height 7
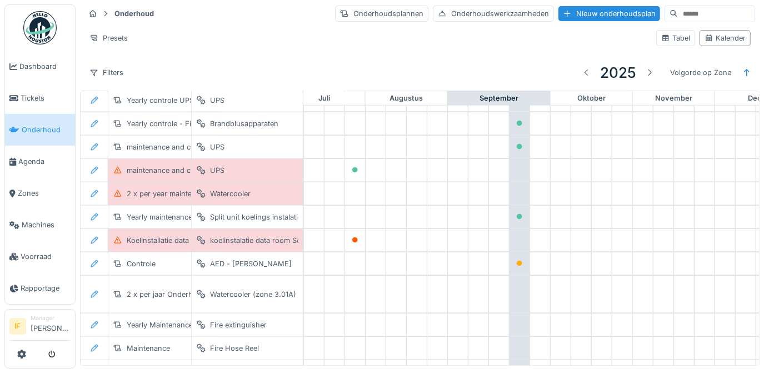
scroll to position [831, 584]
